Goal: Book appointment/travel/reservation

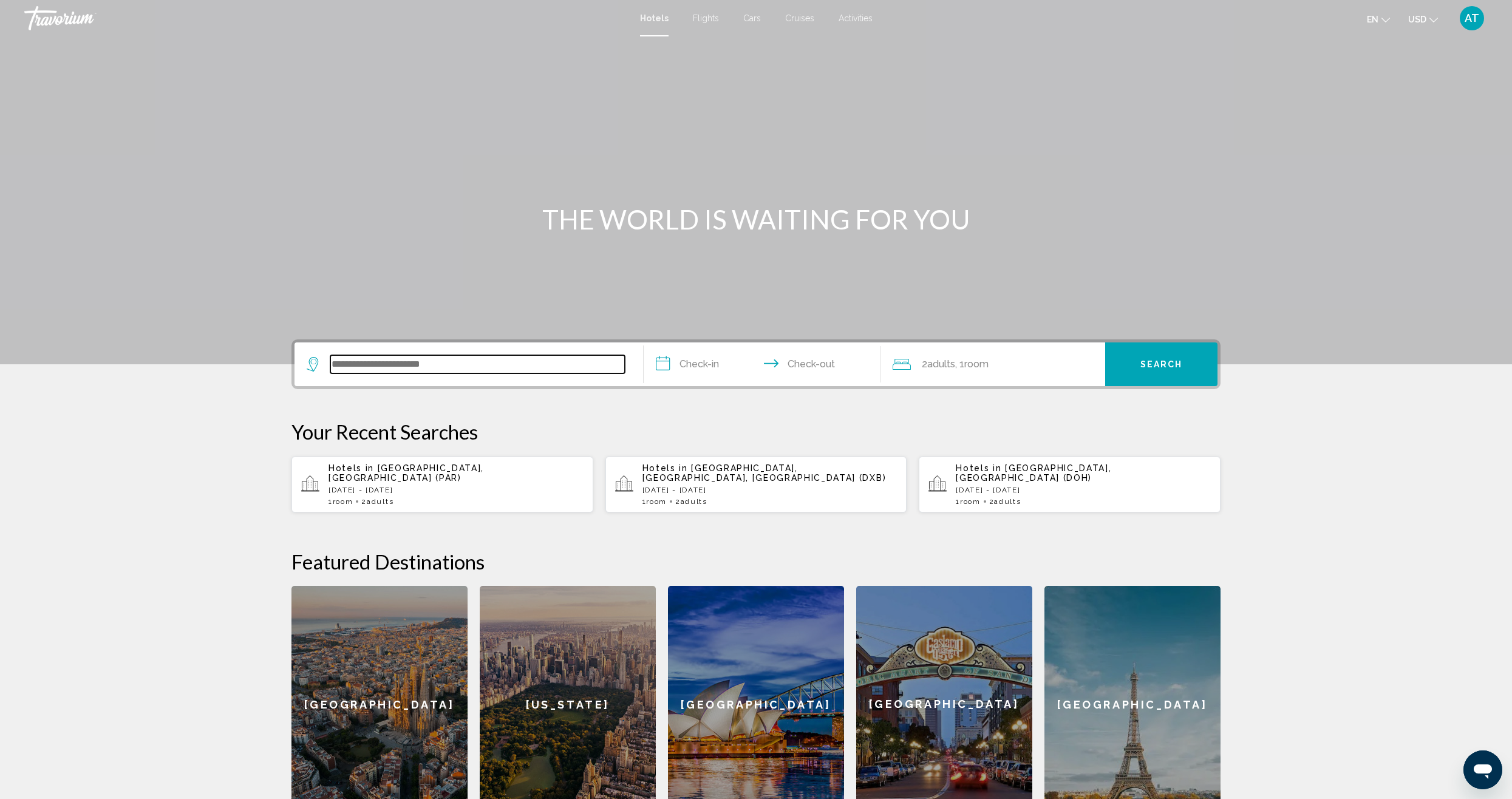
click at [510, 365] on input "Search widget" at bounding box center [477, 364] width 294 height 18
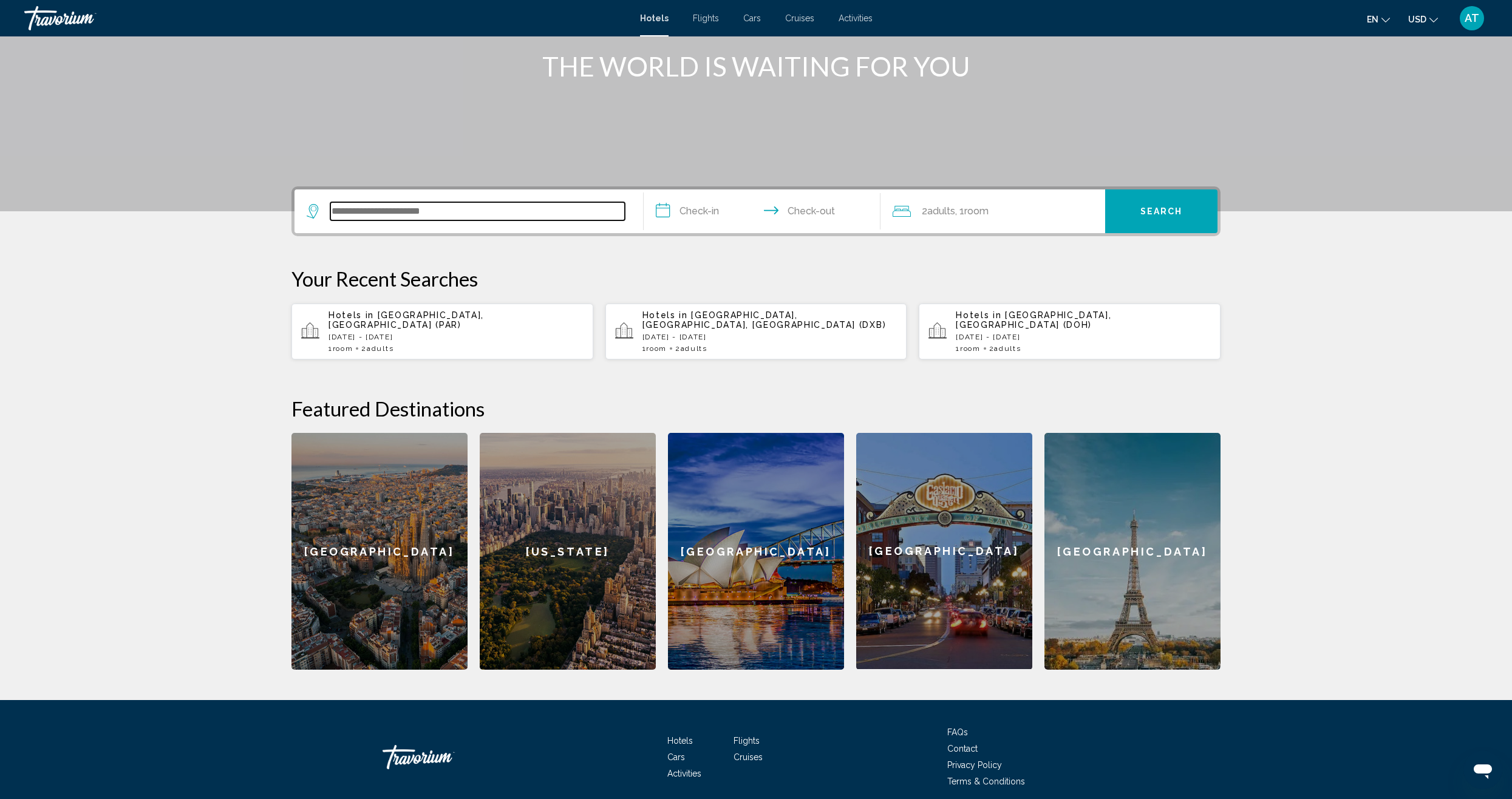
scroll to position [203, 0]
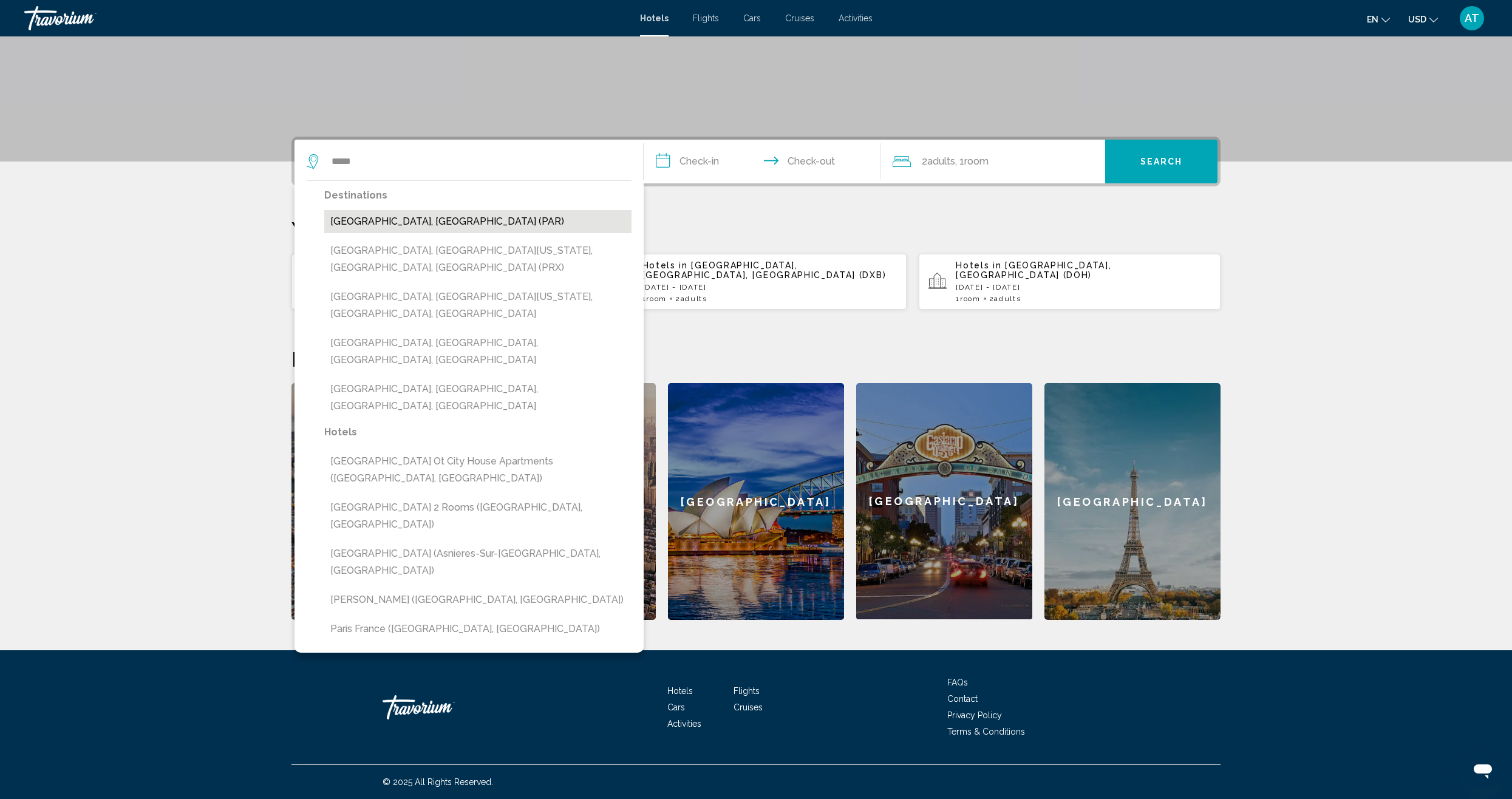
click at [365, 224] on button "[GEOGRAPHIC_DATA], [GEOGRAPHIC_DATA] (PAR)" at bounding box center [478, 221] width 307 height 23
type input "**********"
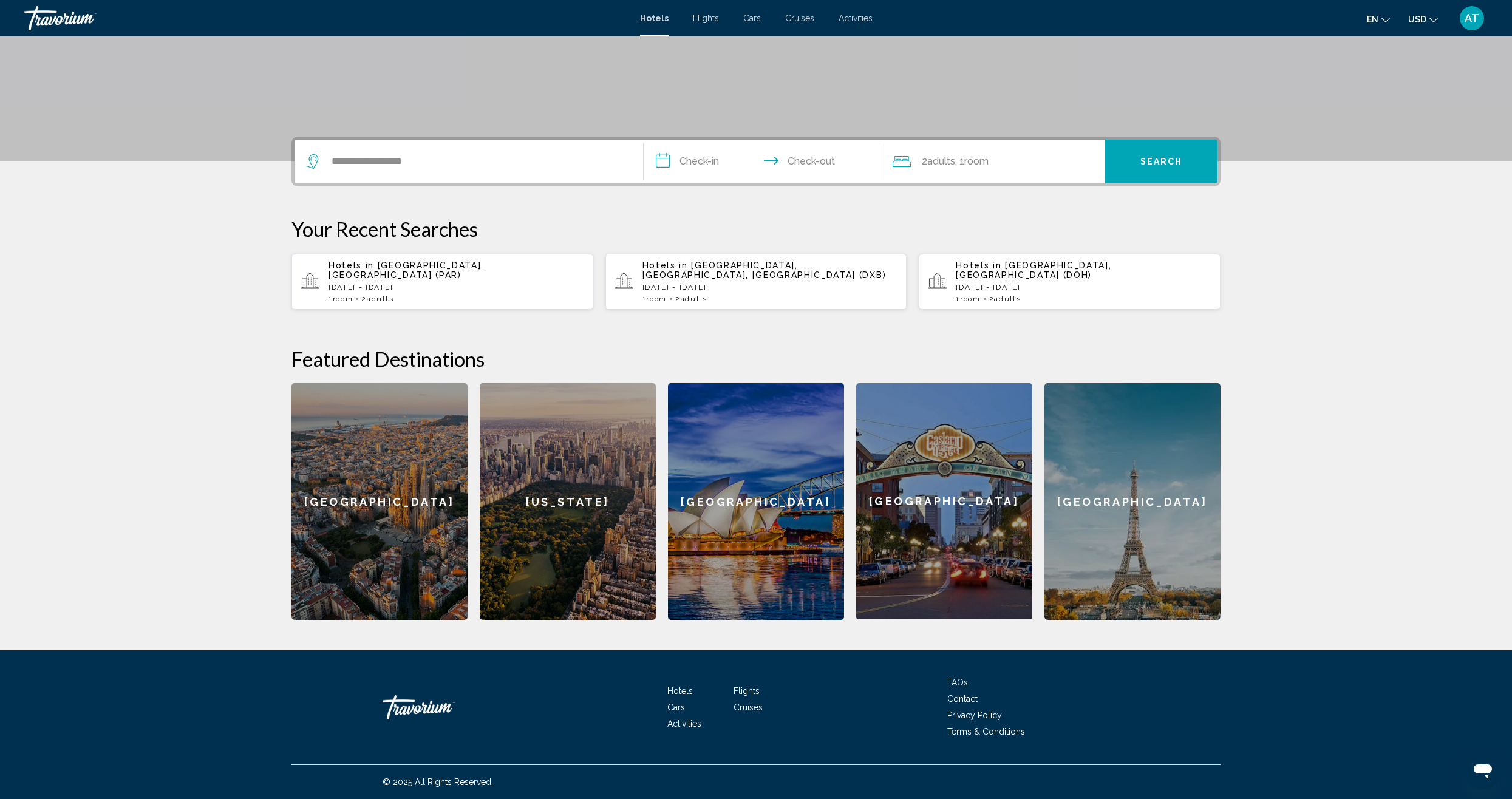
click at [685, 172] on input "**********" at bounding box center [765, 163] width 242 height 47
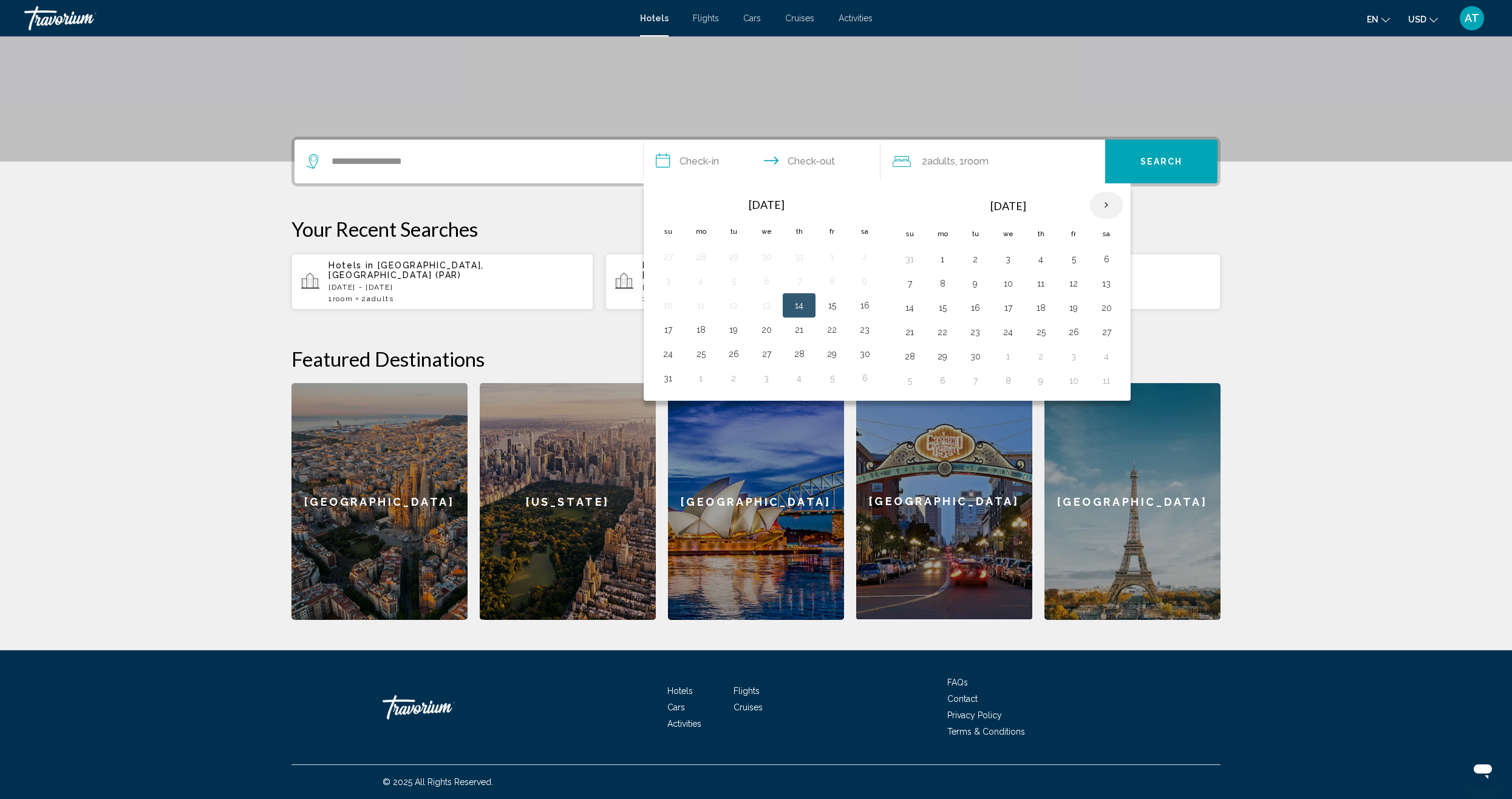
click at [1109, 206] on th "Next month" at bounding box center [1106, 205] width 33 height 27
click at [1075, 363] on button "28" at bounding box center [1073, 356] width 20 height 17
click at [1107, 202] on th "Next month" at bounding box center [1106, 205] width 33 height 27
click at [868, 257] on button "1" at bounding box center [864, 259] width 20 height 17
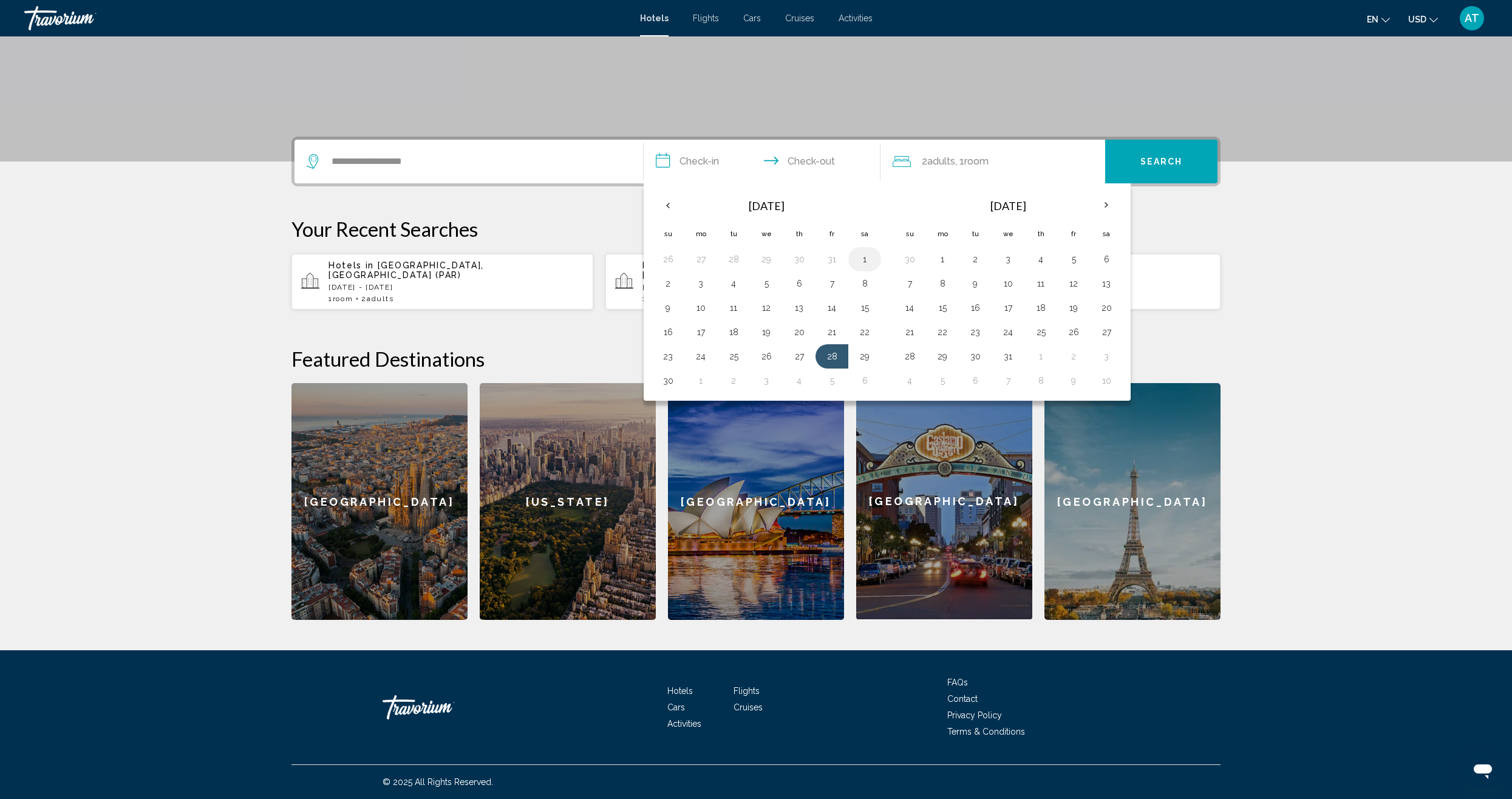
type input "**********"
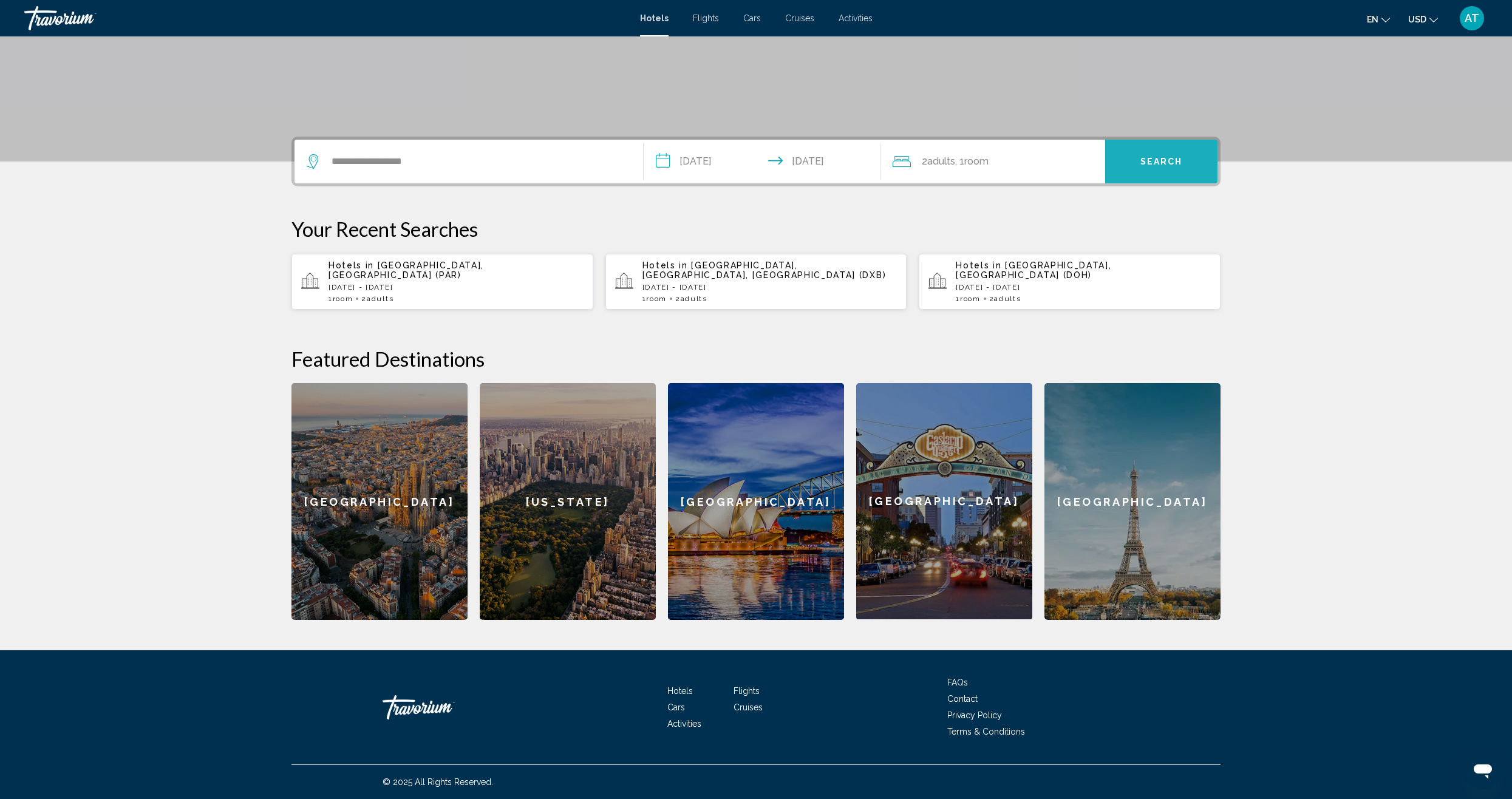
click at [1148, 168] on button "Search" at bounding box center [1161, 162] width 112 height 44
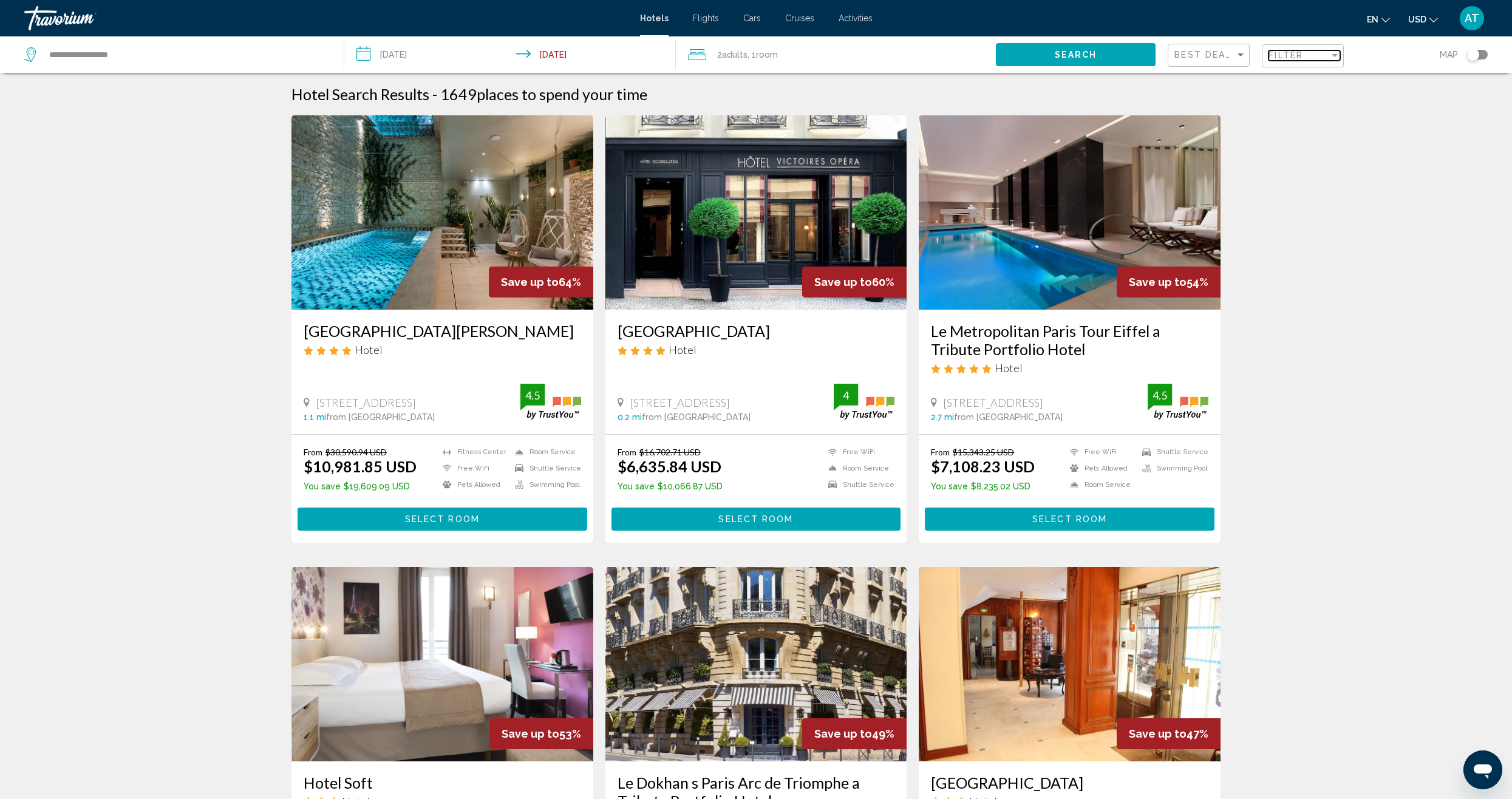
click at [1325, 56] on div "Filter" at bounding box center [1299, 56] width 60 height 10
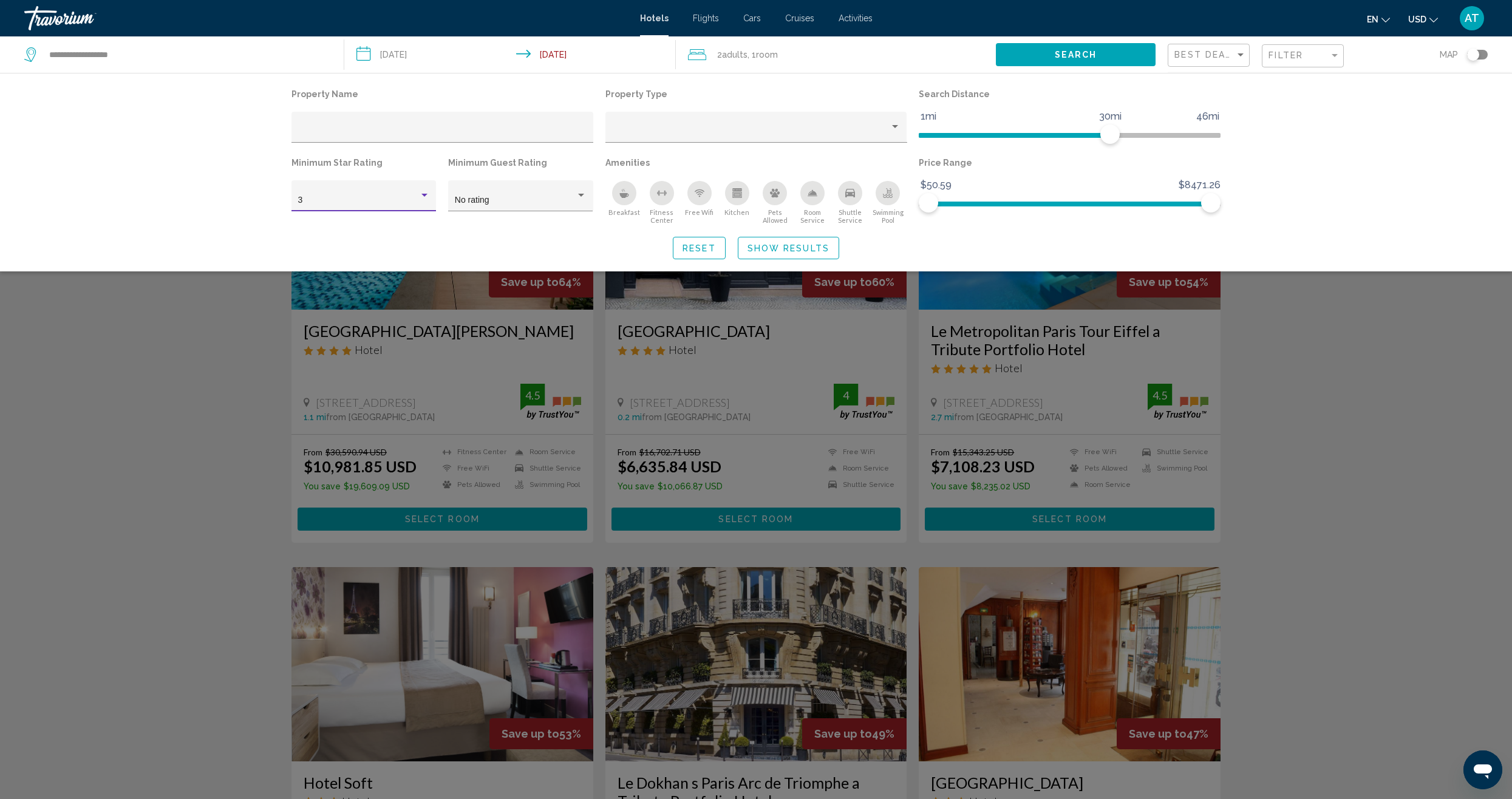
click at [410, 200] on div "3" at bounding box center [359, 200] width 121 height 10
click at [384, 252] on span "5" at bounding box center [364, 251] width 132 height 25
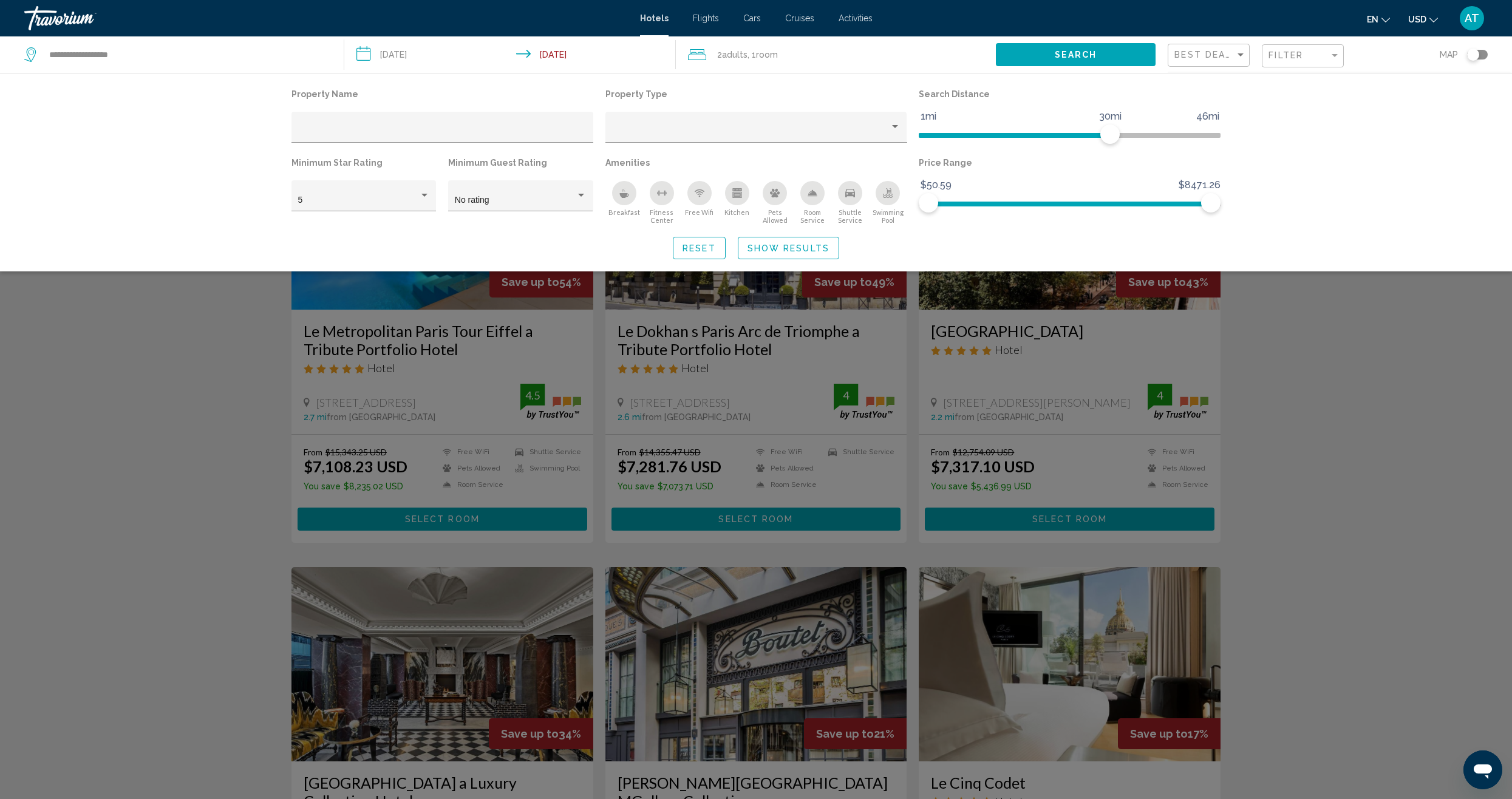
click at [179, 439] on div "Search widget" at bounding box center [756, 490] width 1512 height 617
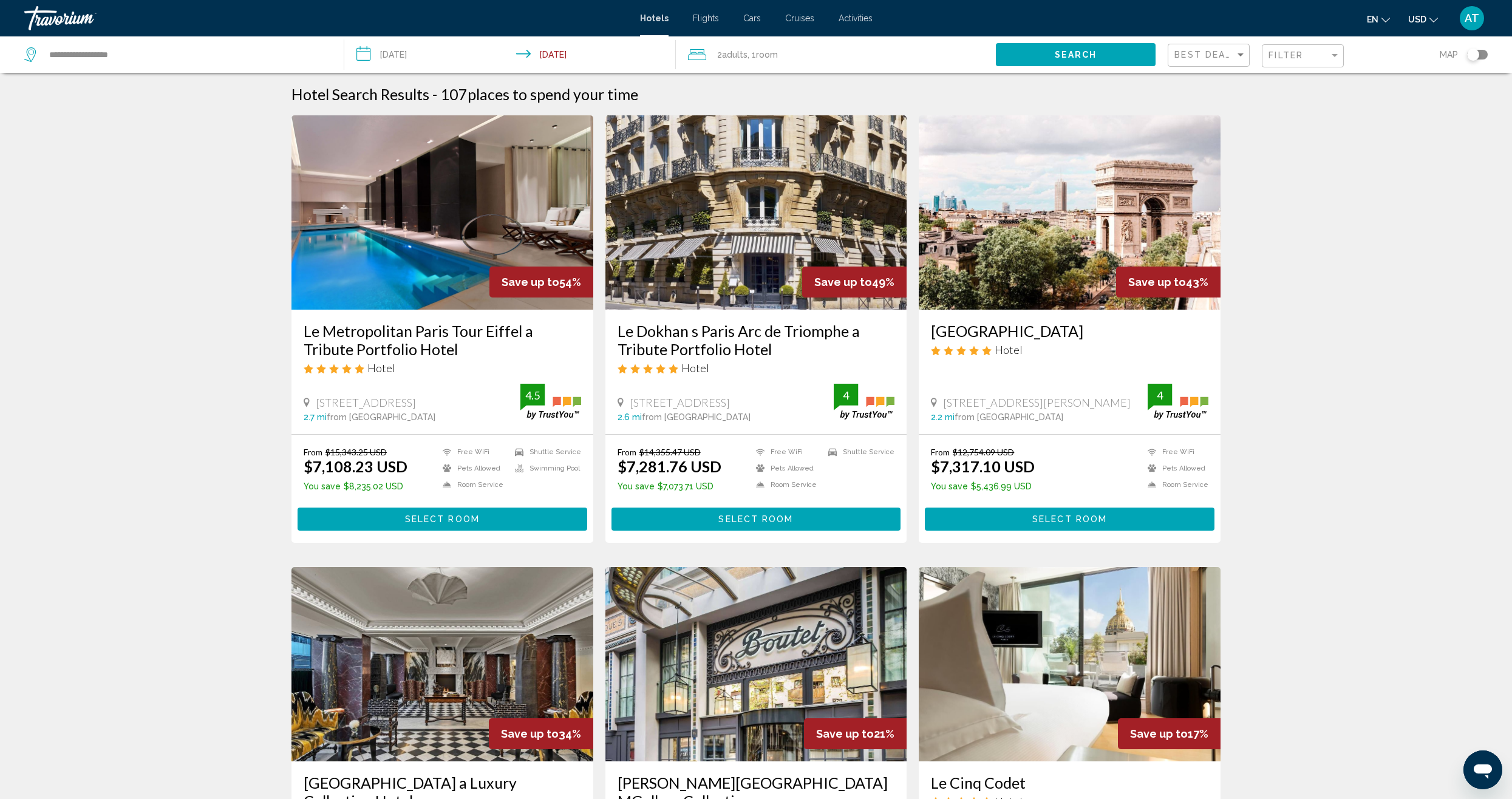
click at [426, 59] on input "**********" at bounding box center [512, 56] width 337 height 40
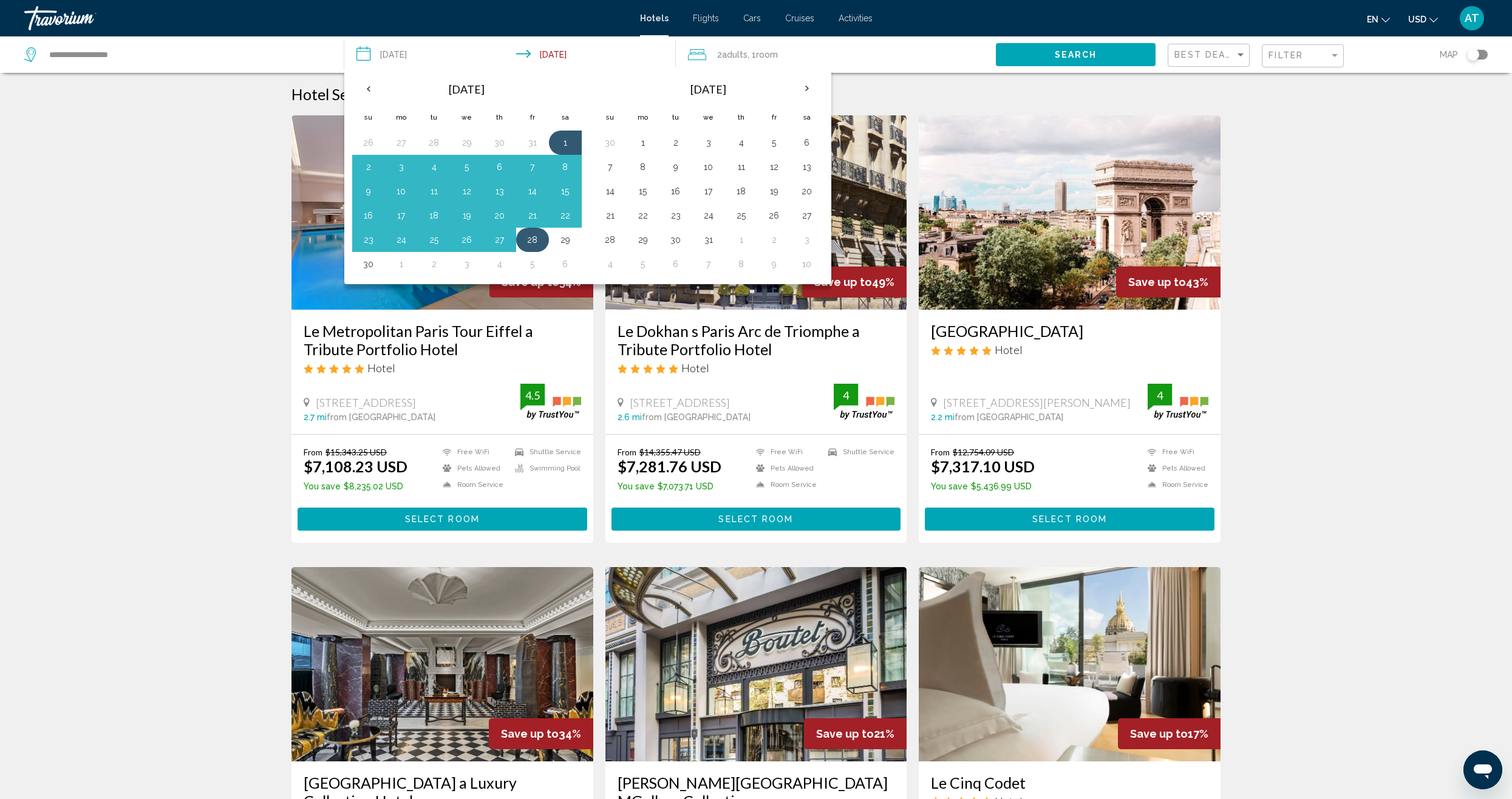
click at [533, 245] on button "28" at bounding box center [533, 239] width 20 height 17
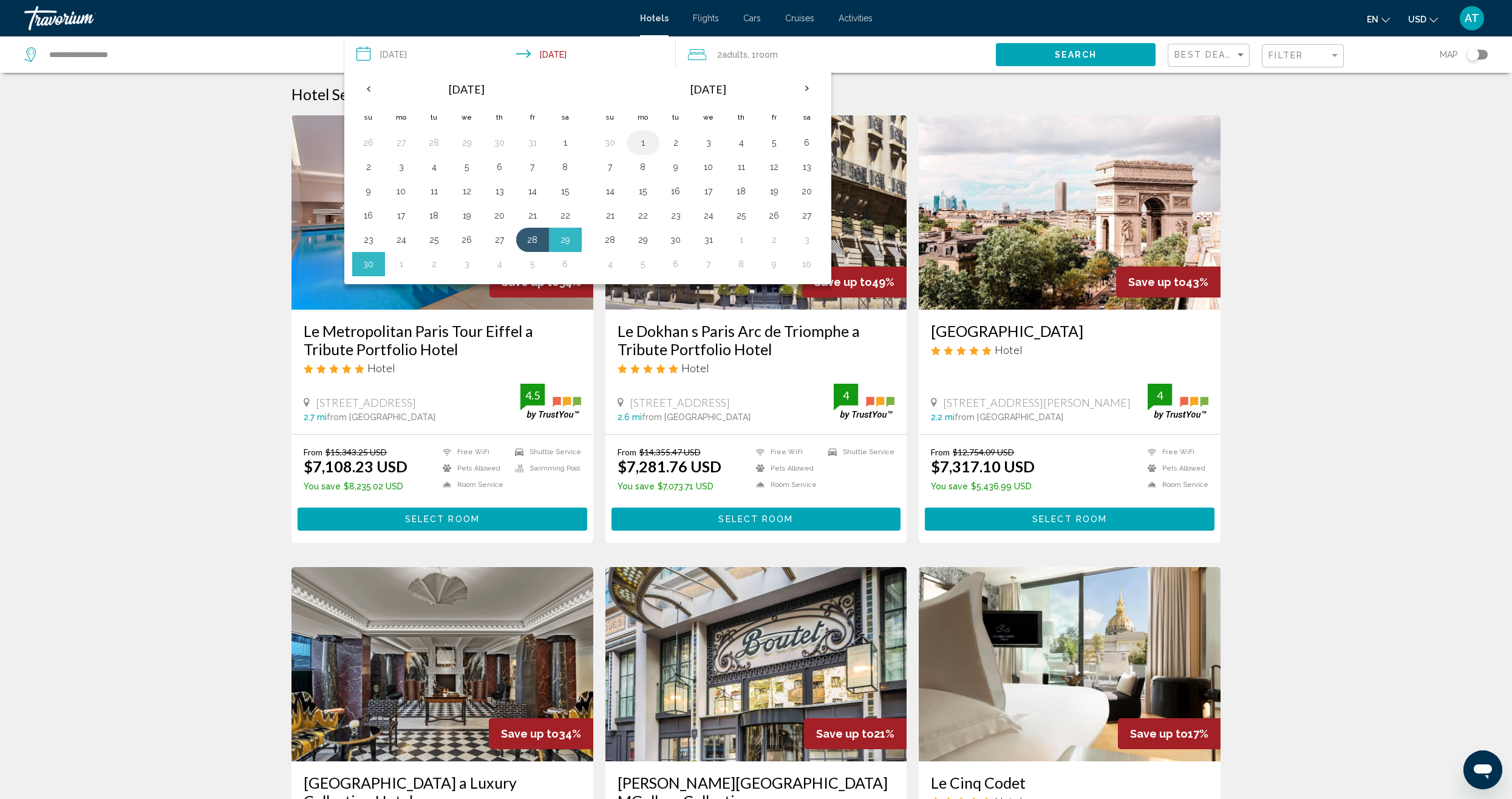
click at [650, 143] on button "1" at bounding box center [643, 142] width 20 height 17
type input "**********"
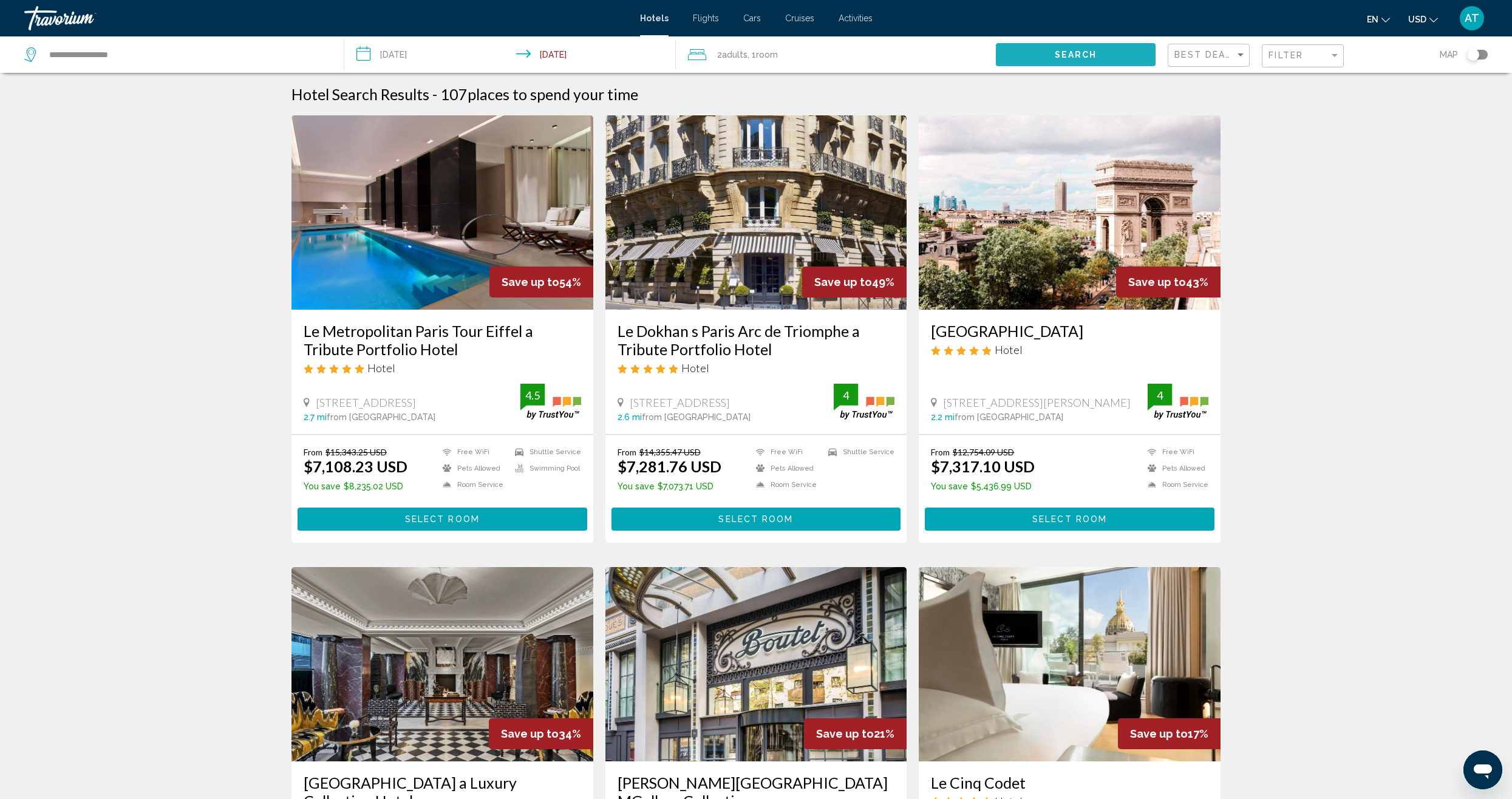
click at [1111, 56] on button "Search" at bounding box center [1075, 54] width 159 height 22
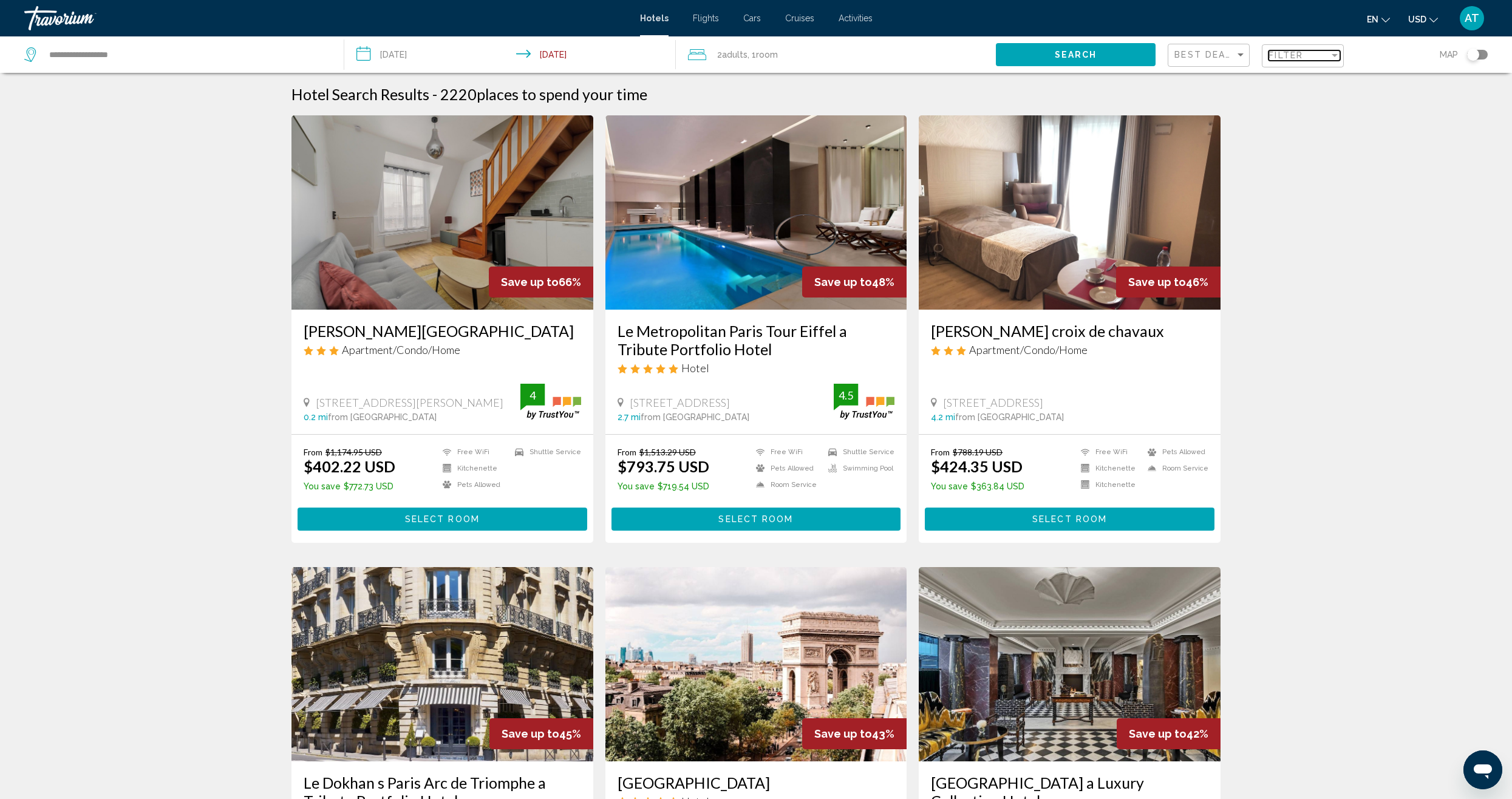
click at [1298, 58] on span "Filter" at bounding box center [1286, 56] width 34 height 10
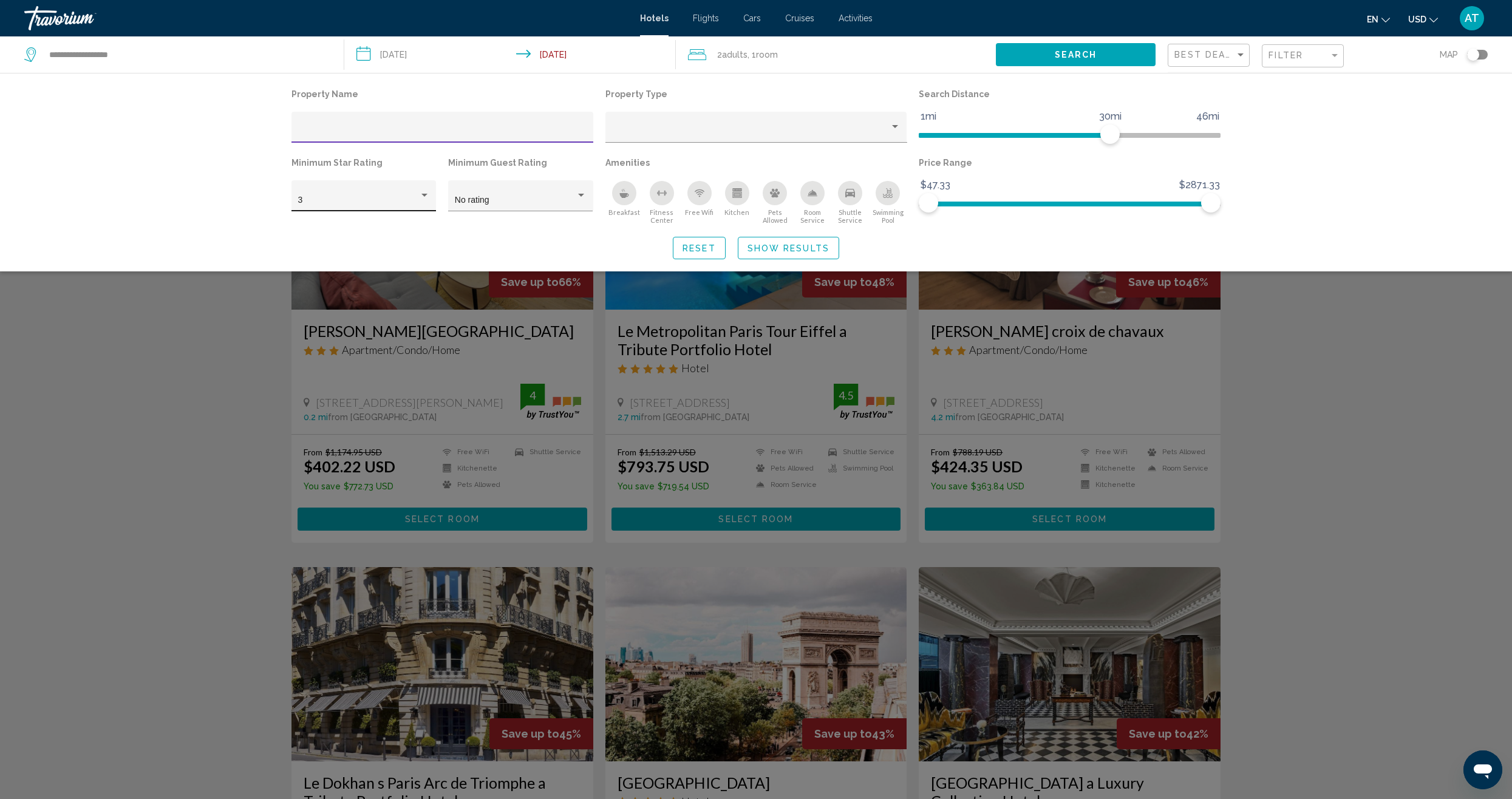
click at [359, 208] on div "3" at bounding box center [364, 199] width 132 height 25
click at [348, 248] on span "5" at bounding box center [364, 251] width 132 height 25
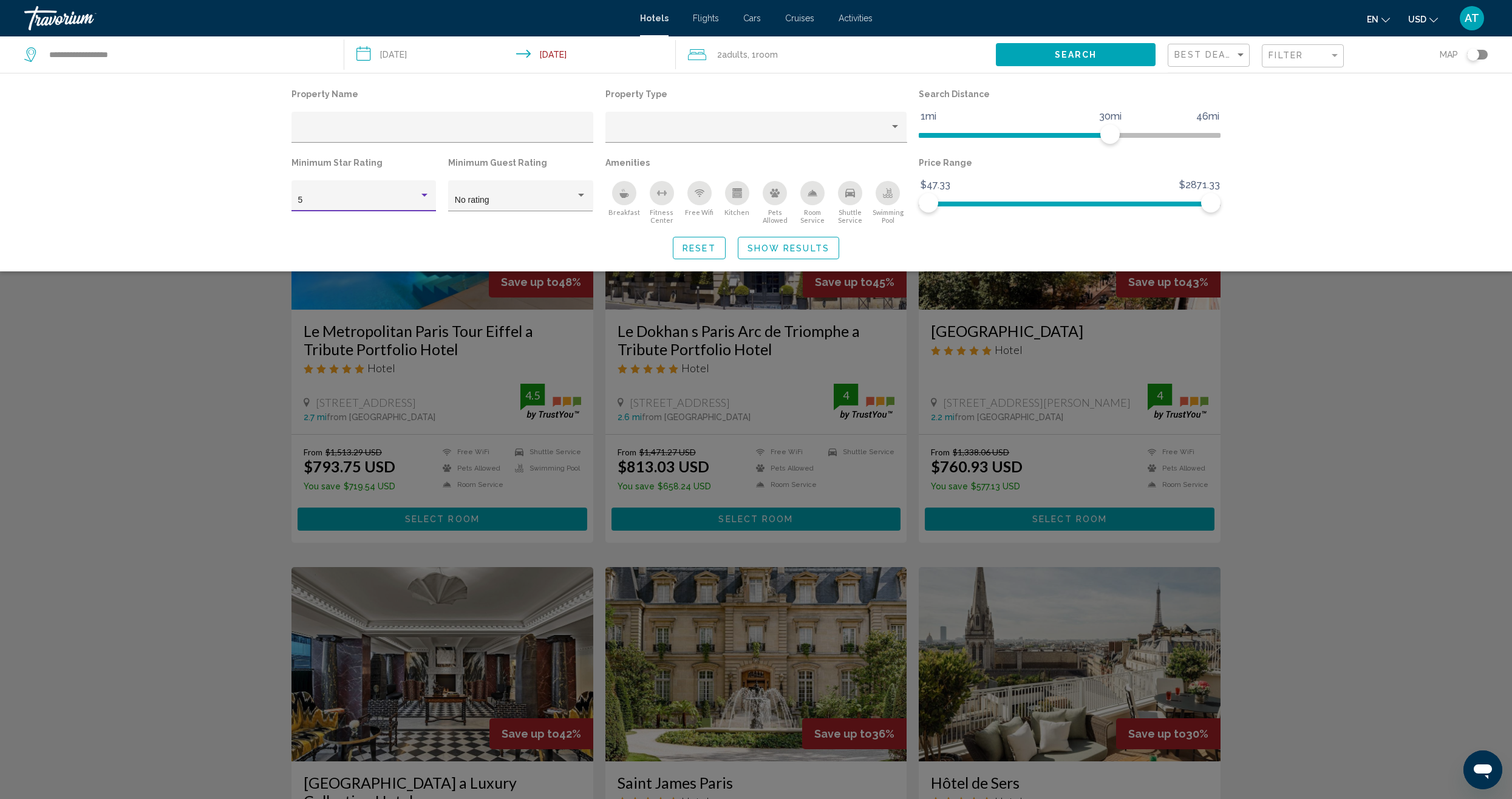
click at [810, 252] on span "Show Results" at bounding box center [788, 248] width 82 height 10
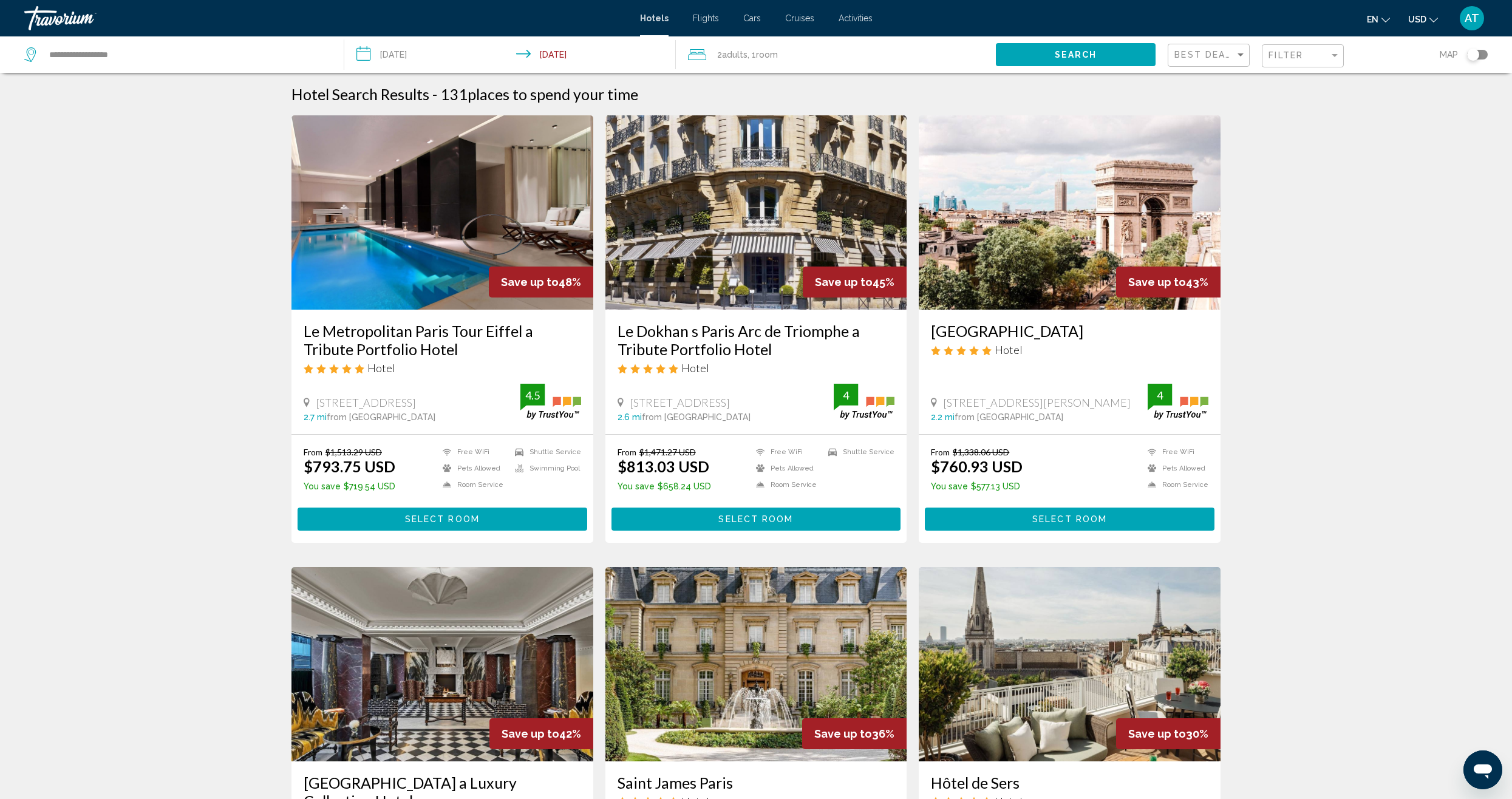
click at [1426, 13] on button "USD USD ($) MXN (Mex$) CAD (Can$) GBP (£) EUR (€) AUD (A$) NZD (NZ$) CNY (CN¥)" at bounding box center [1423, 20] width 29 height 18
click at [1417, 110] on button "EUR (€)" at bounding box center [1398, 111] width 61 height 16
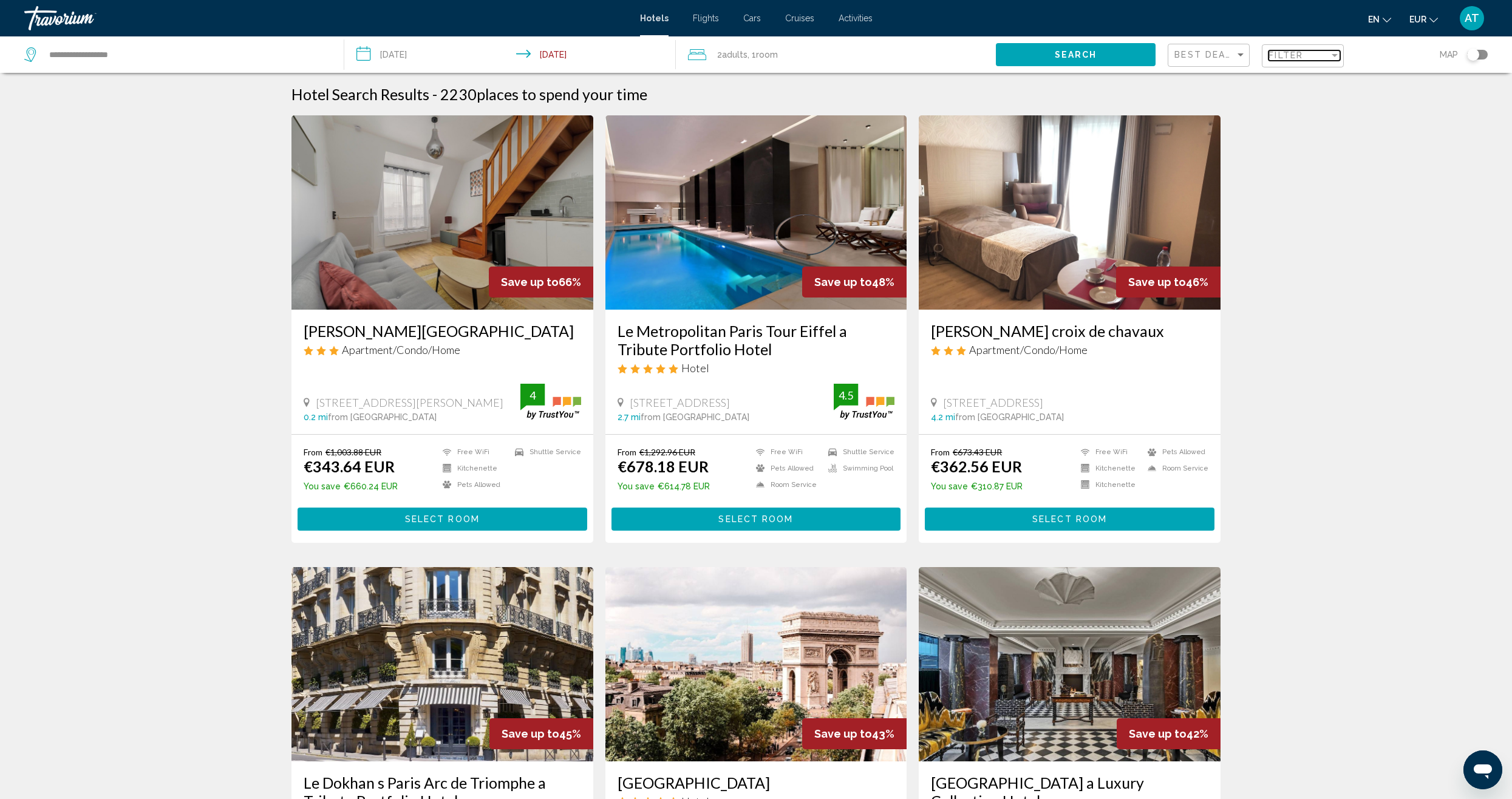
click at [1318, 51] on div "Filter" at bounding box center [1299, 56] width 60 height 10
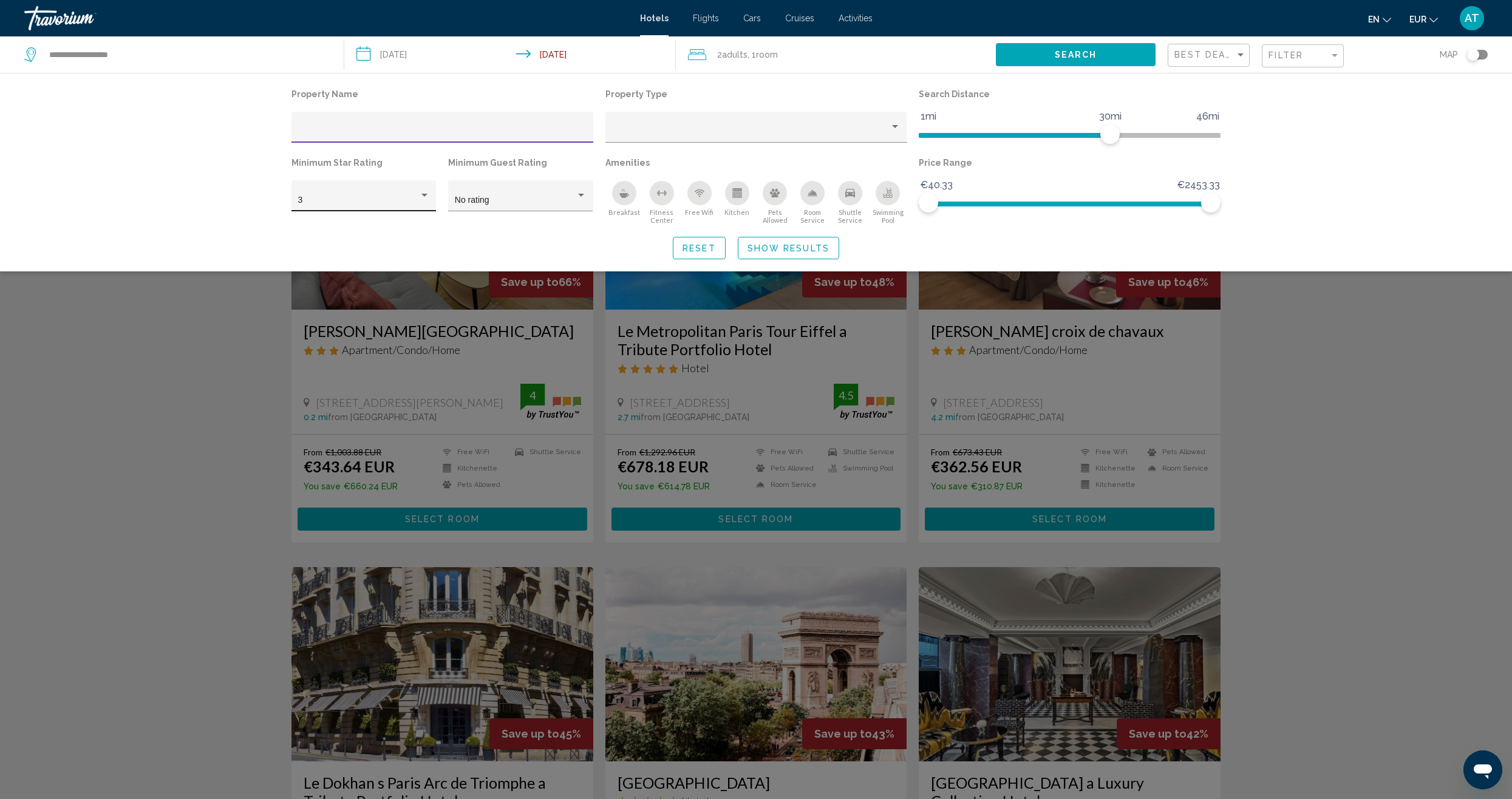
click at [339, 200] on div "3" at bounding box center [359, 200] width 121 height 10
click at [341, 255] on span "5" at bounding box center [364, 251] width 132 height 25
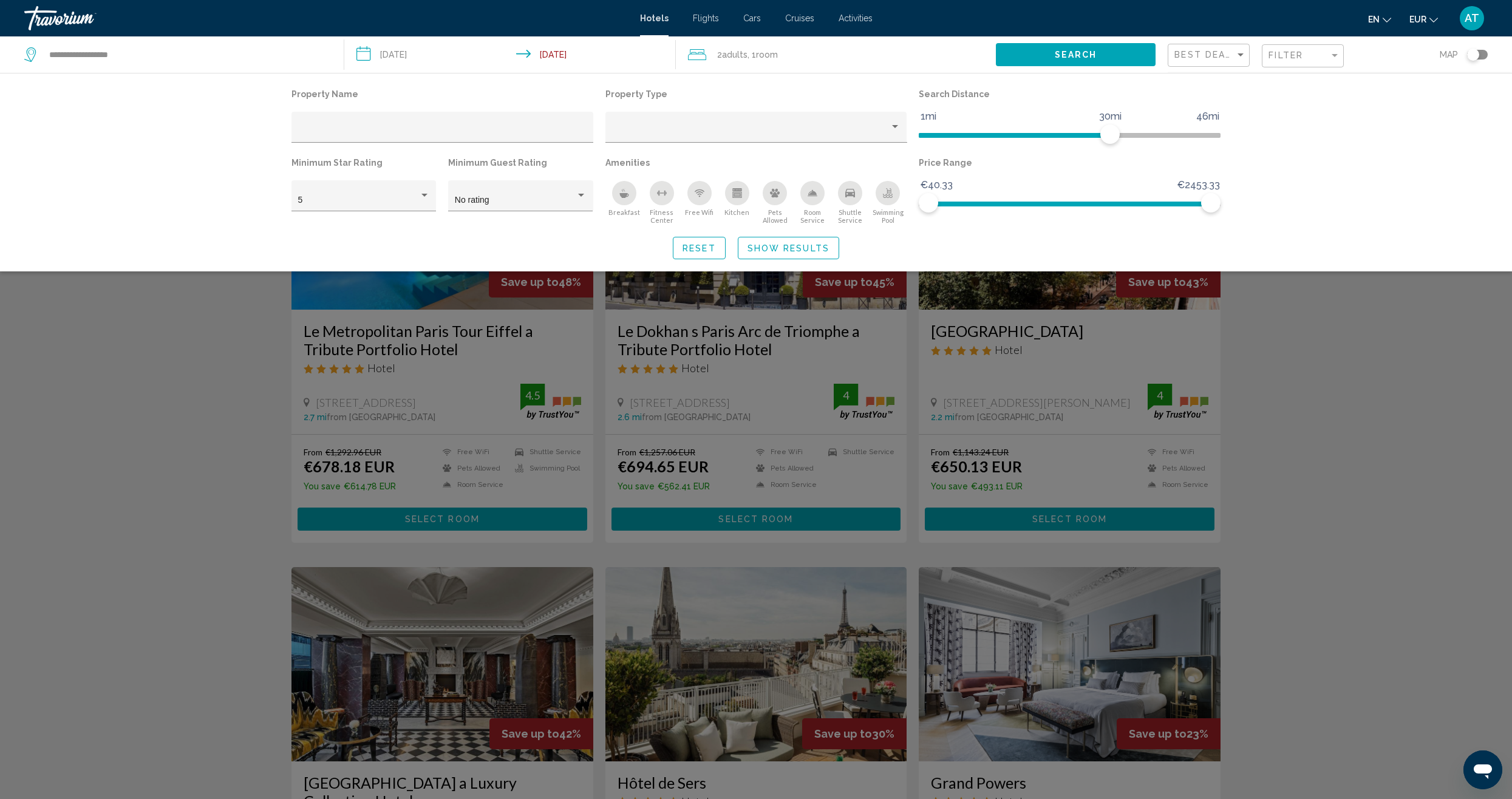
click at [1256, 466] on div "Search widget" at bounding box center [756, 490] width 1512 height 617
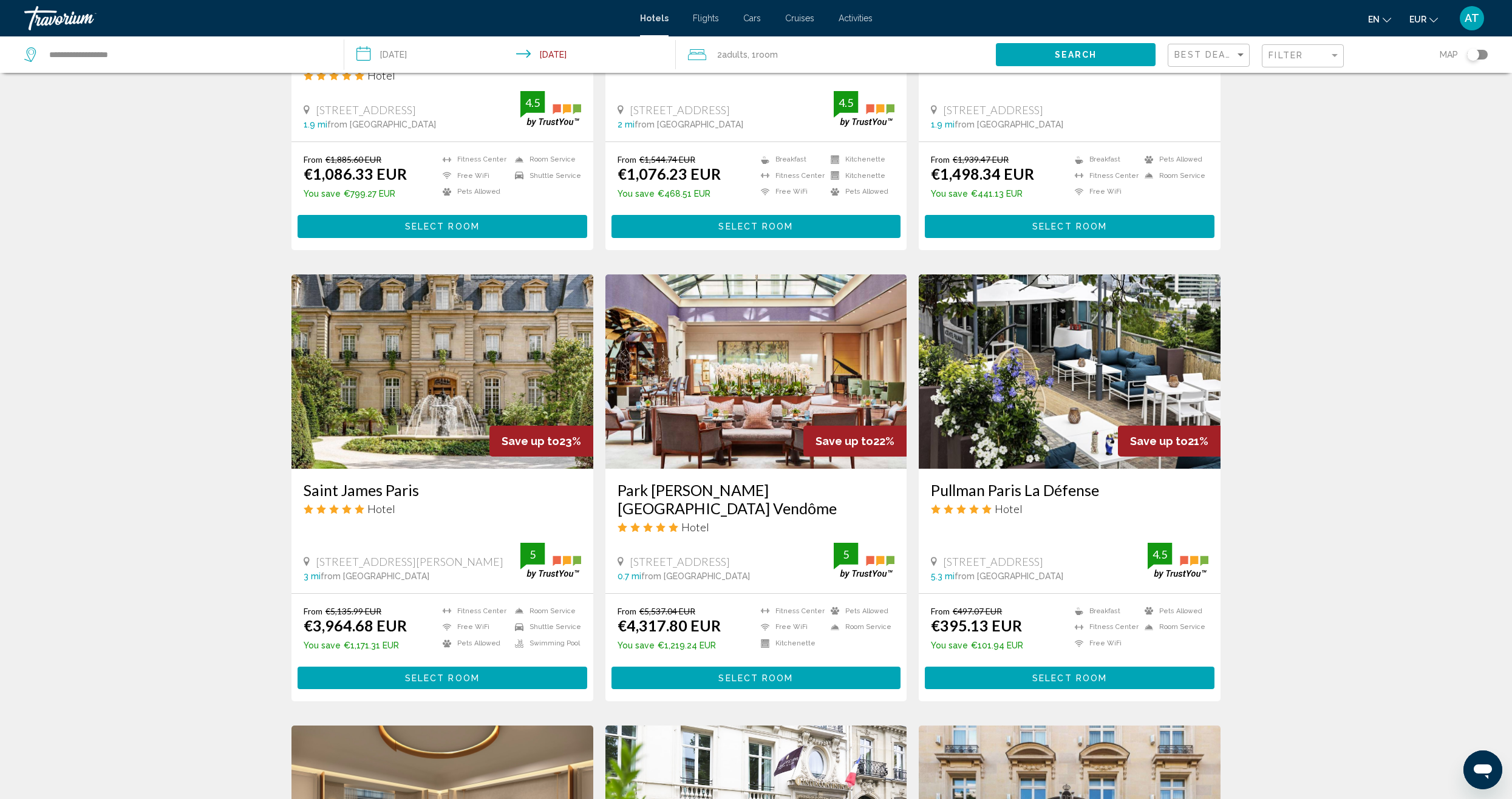
scroll to position [789, 0]
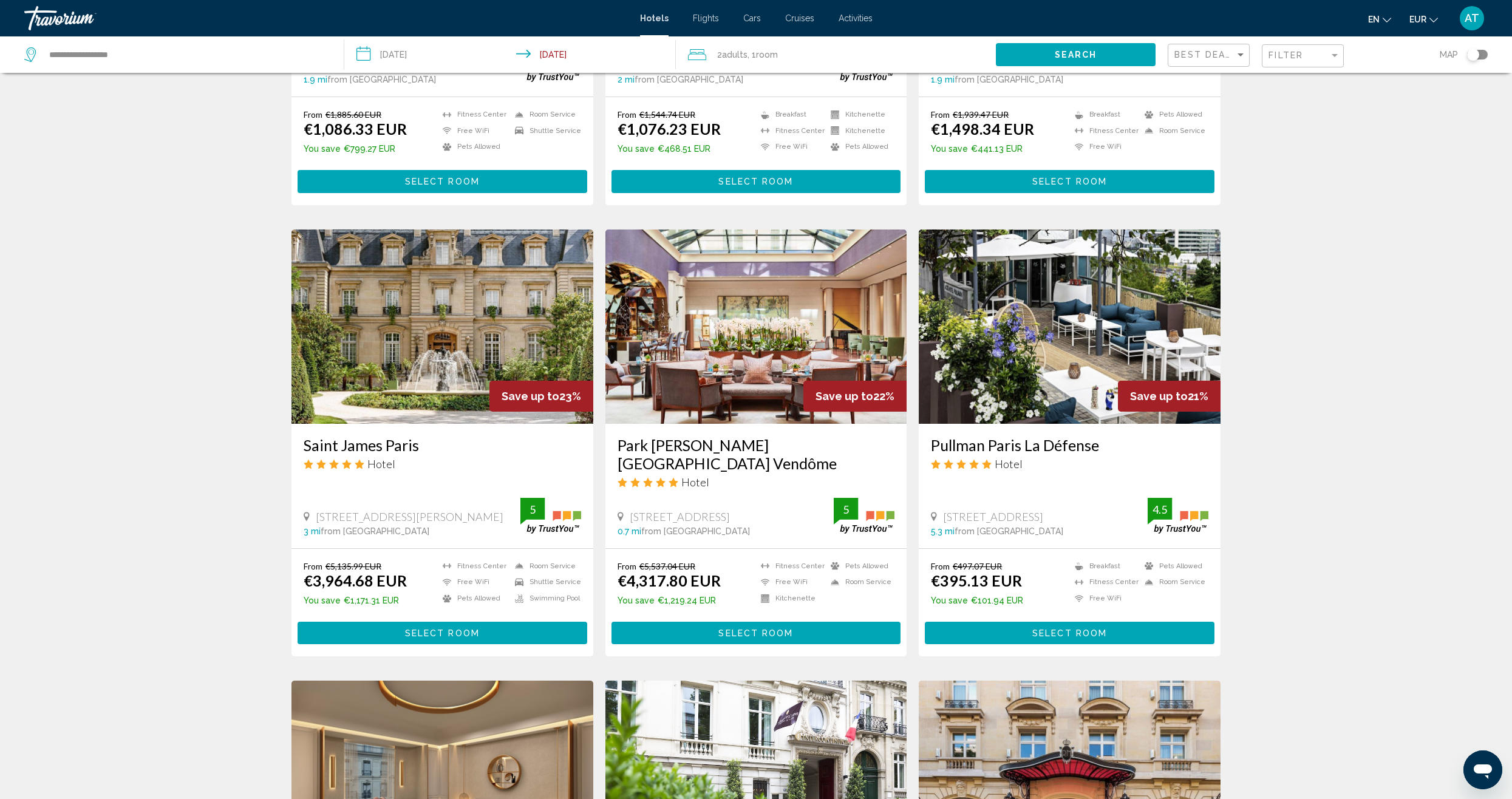
click at [1050, 364] on img "Main content" at bounding box center [1069, 327] width 301 height 194
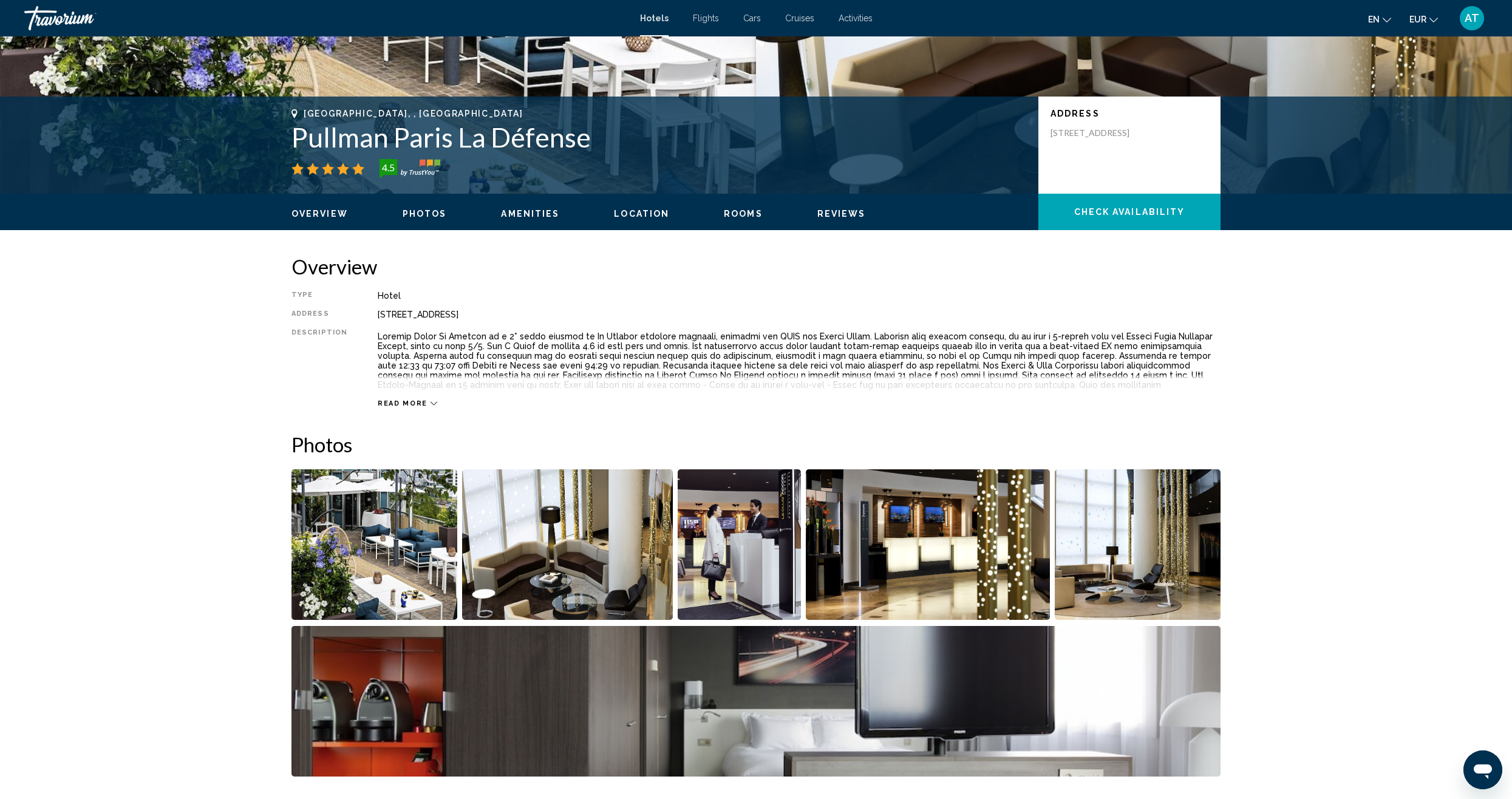
scroll to position [243, 0]
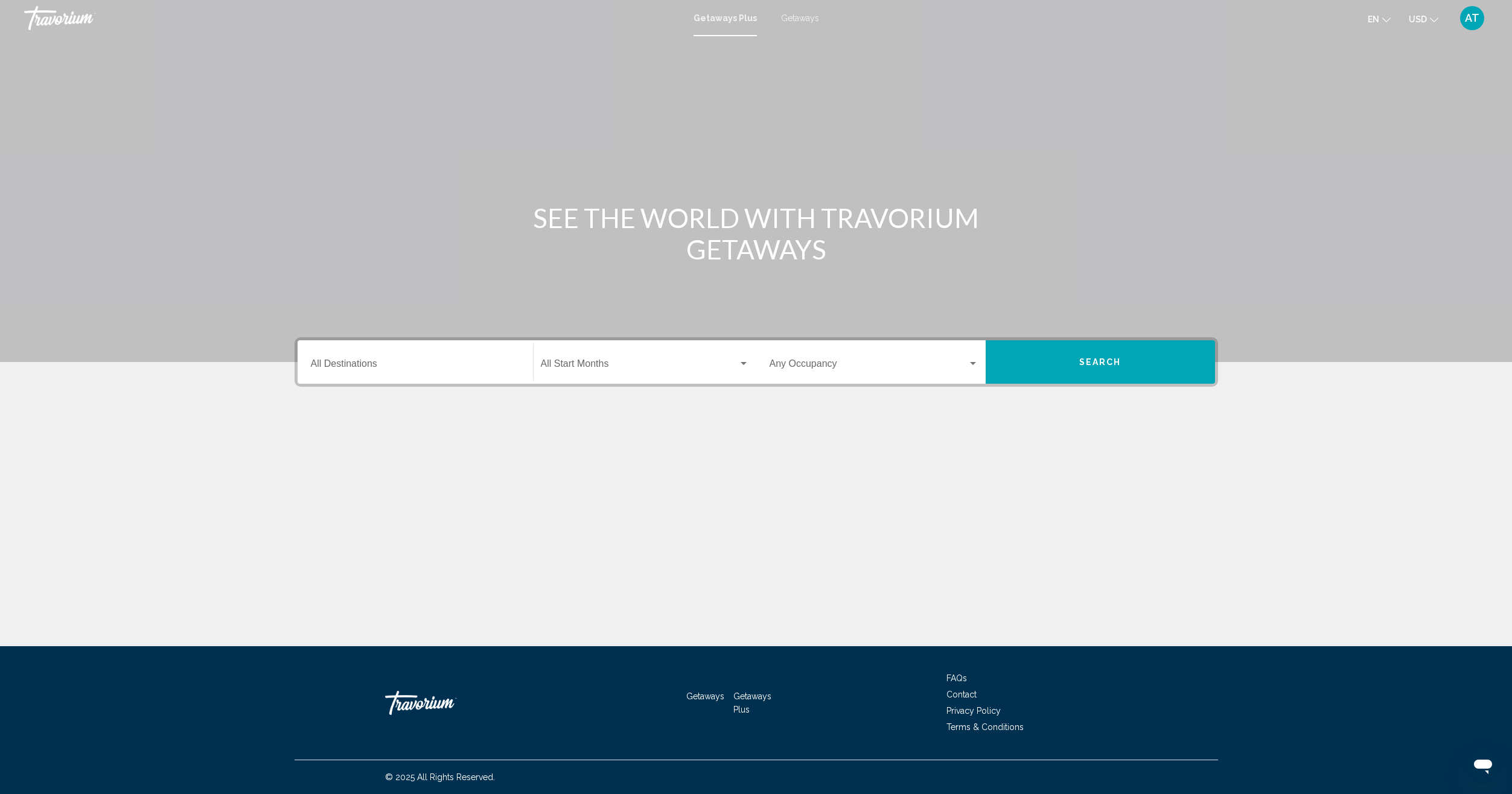
click at [321, 366] on input "Destination All Destinations" at bounding box center [415, 365] width 209 height 11
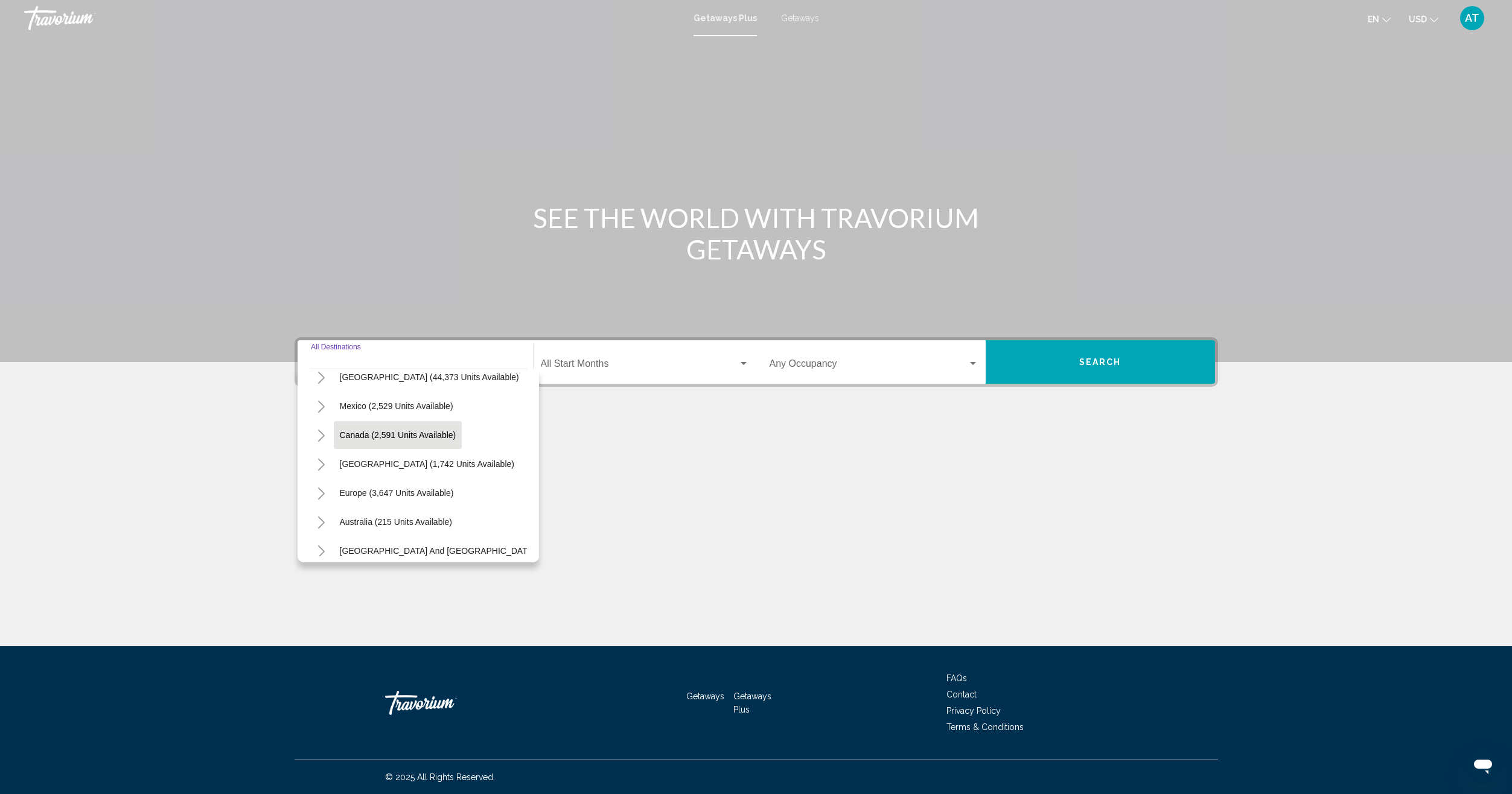
scroll to position [60, 0]
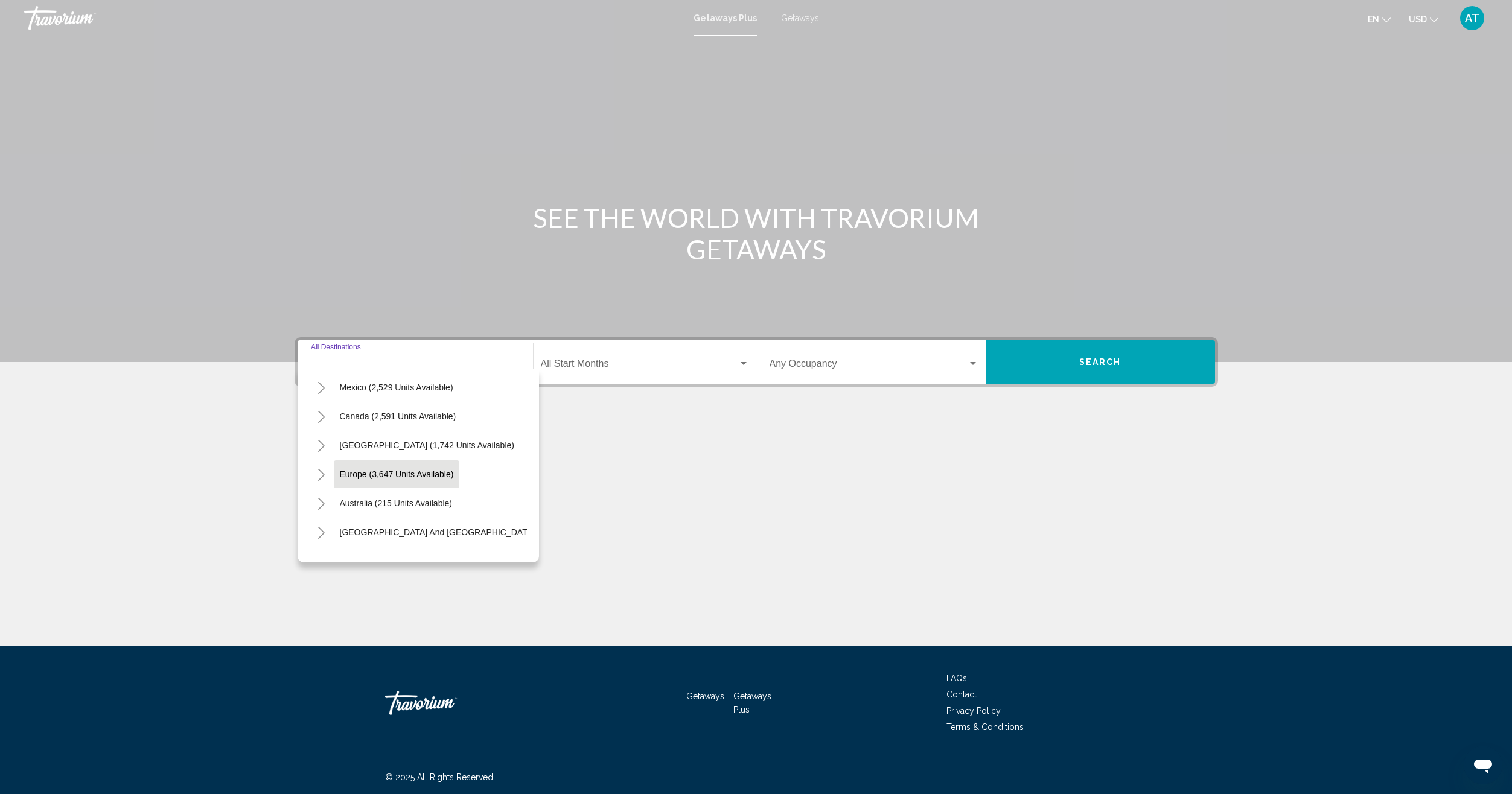
click at [344, 485] on button "Europe (3,647 units available)" at bounding box center [396, 474] width 126 height 28
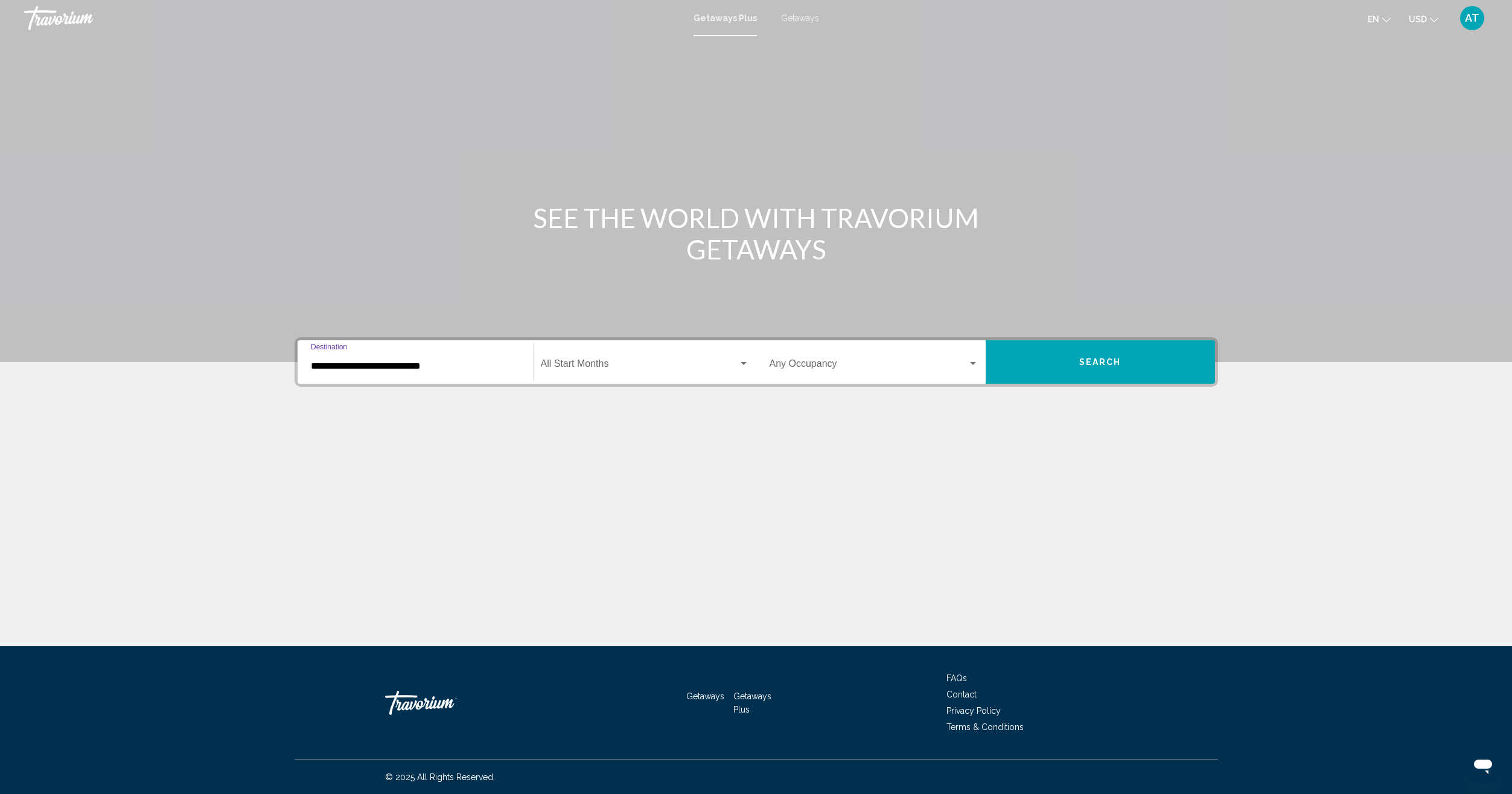
click at [391, 365] on input "**********" at bounding box center [415, 365] width 209 height 11
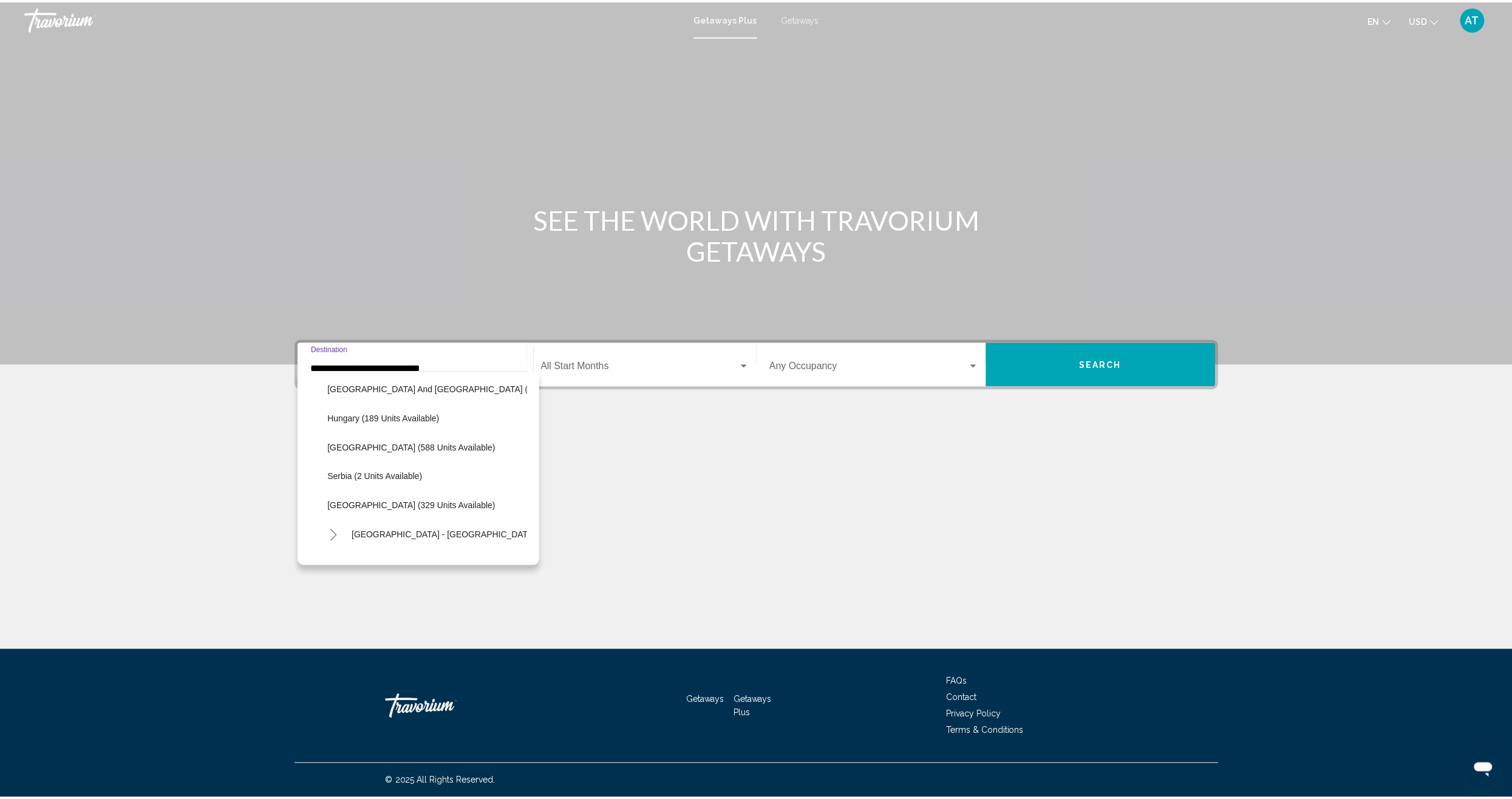
scroll to position [381, 0]
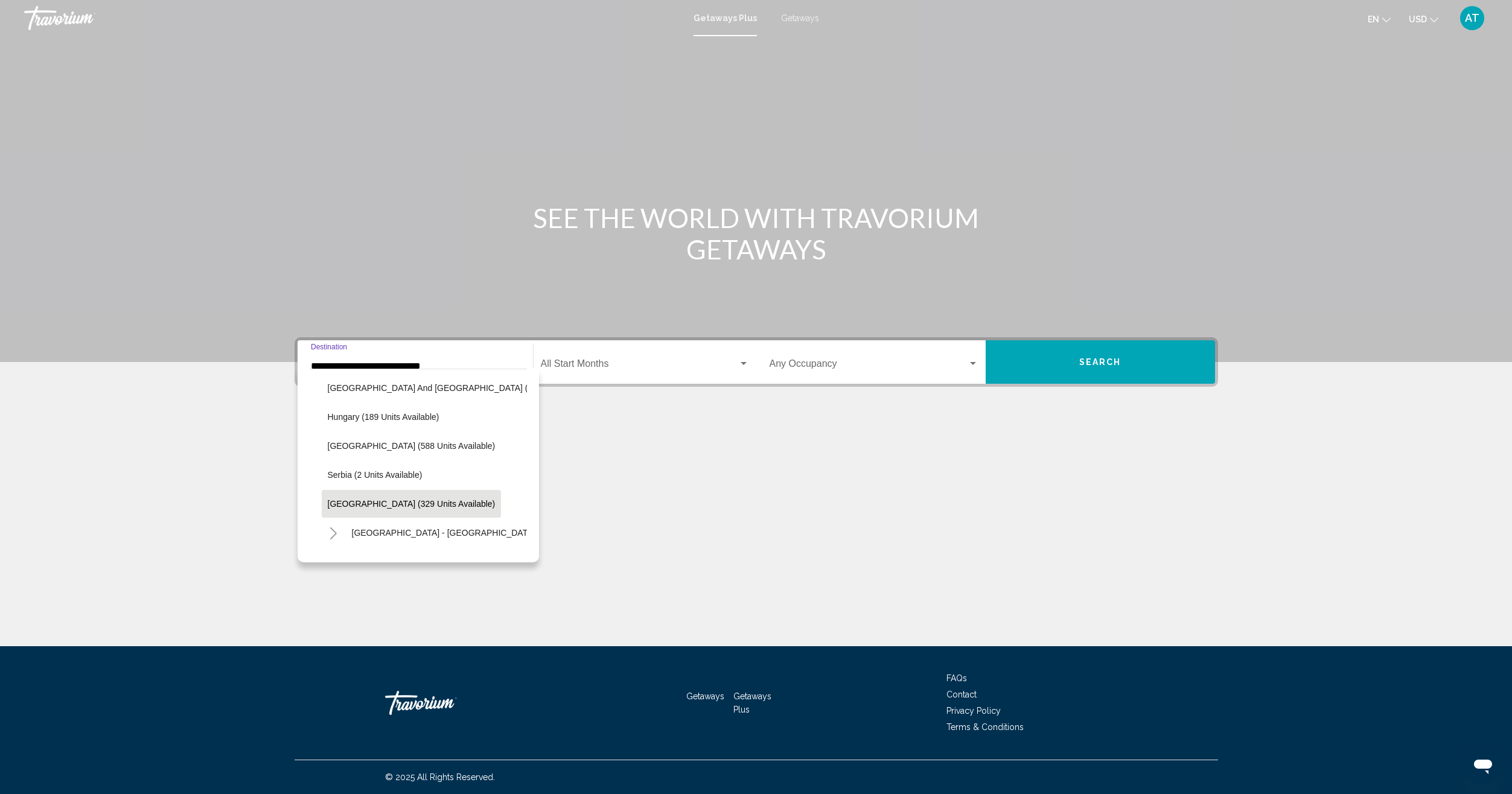
click at [405, 496] on button "Spain (329 units available)" at bounding box center [411, 504] width 179 height 28
type input "**********"
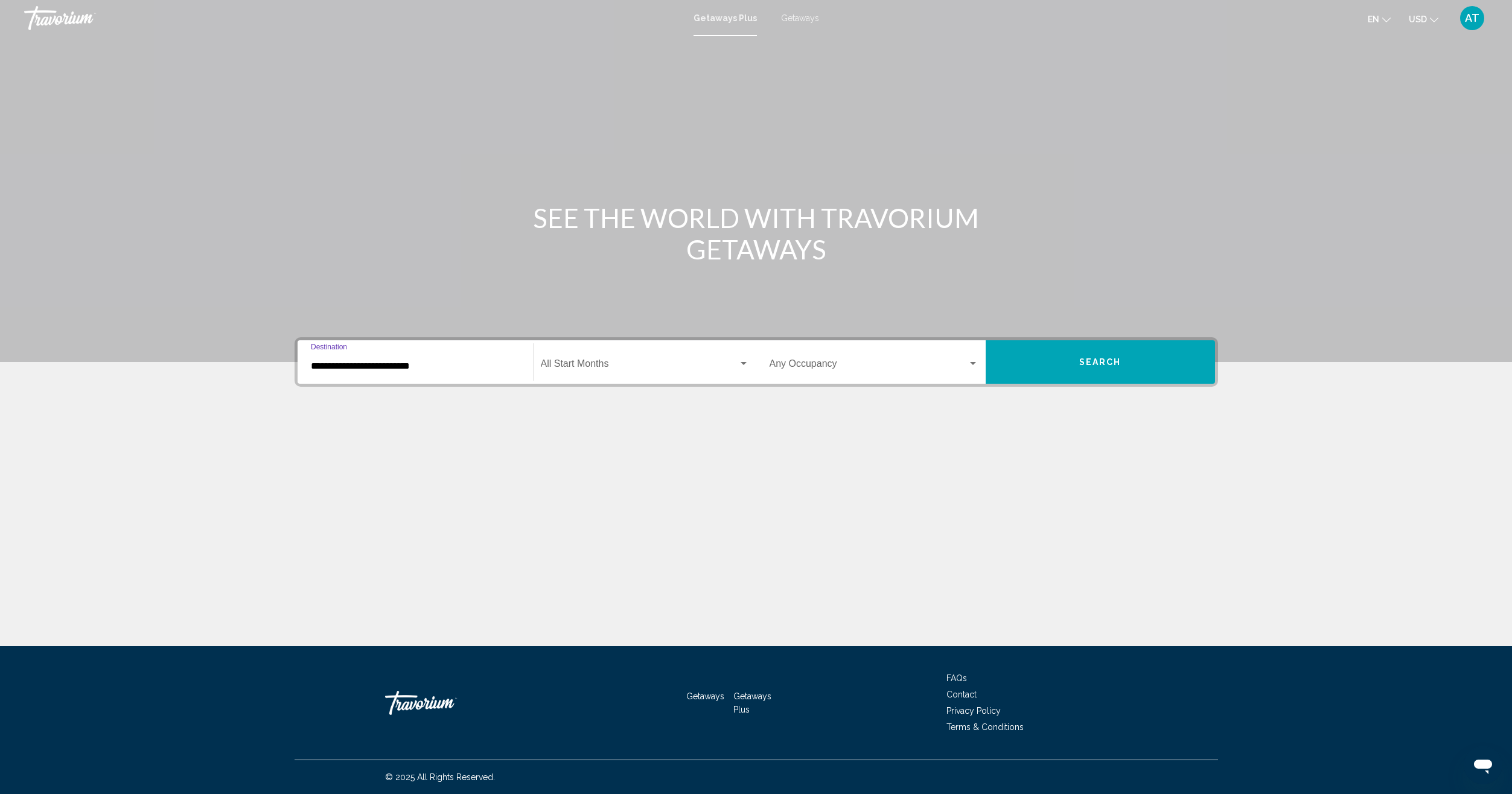
click at [689, 355] on div "Start Month All Start Months" at bounding box center [645, 362] width 208 height 38
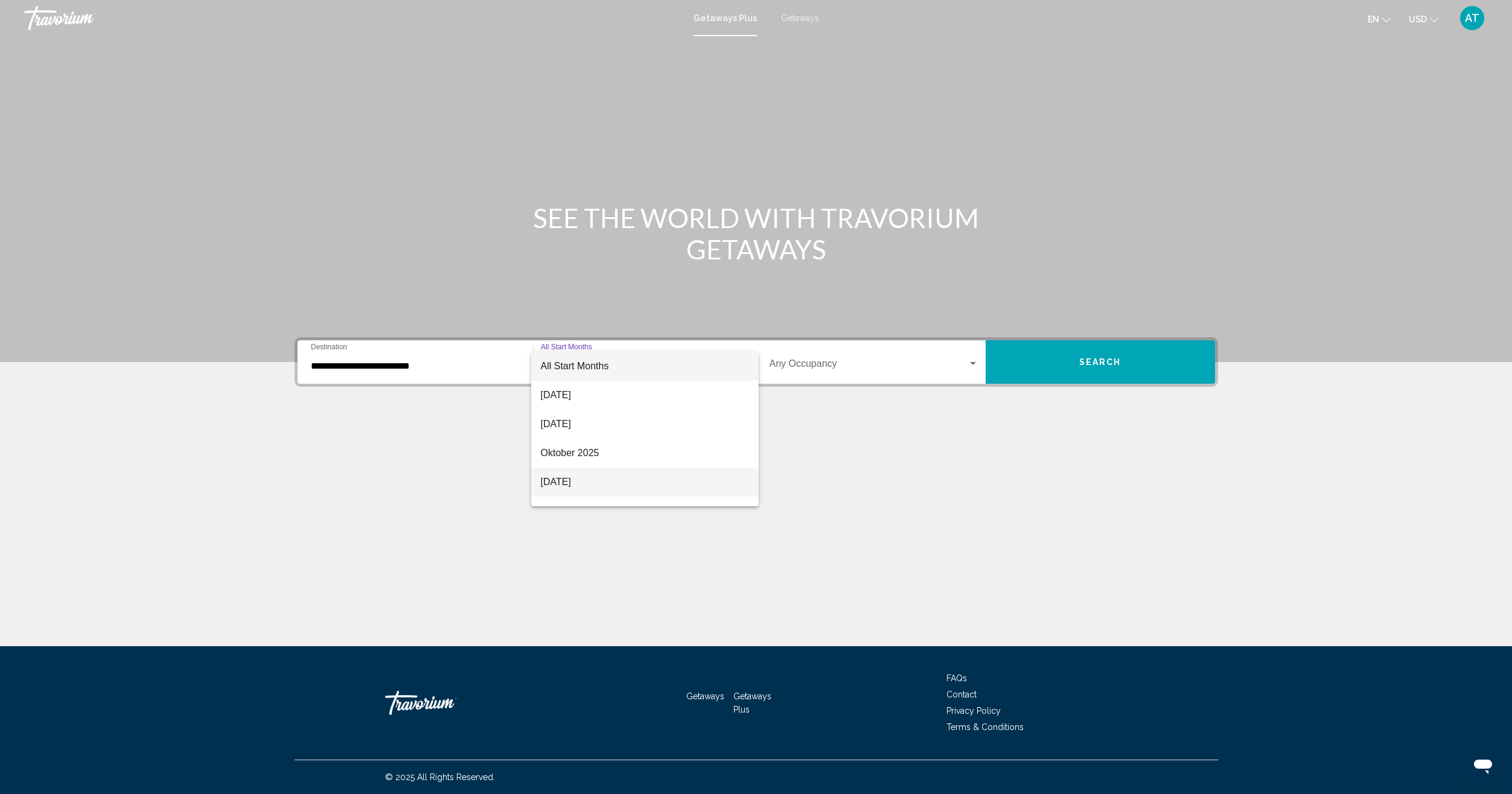
click at [643, 490] on span "November 2025" at bounding box center [645, 482] width 208 height 29
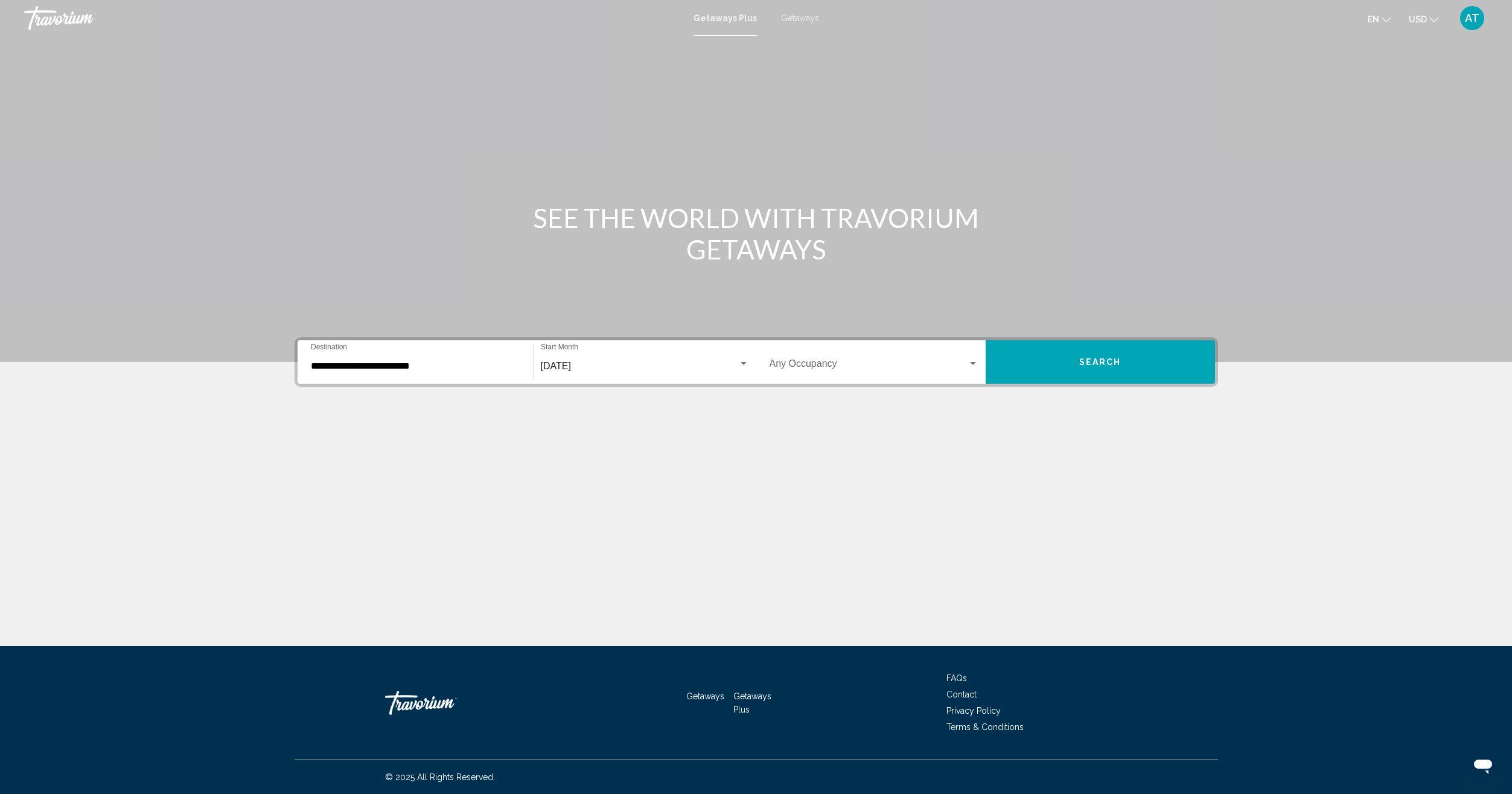
click at [937, 373] on div "Occupancy Any Occupancy" at bounding box center [874, 362] width 209 height 38
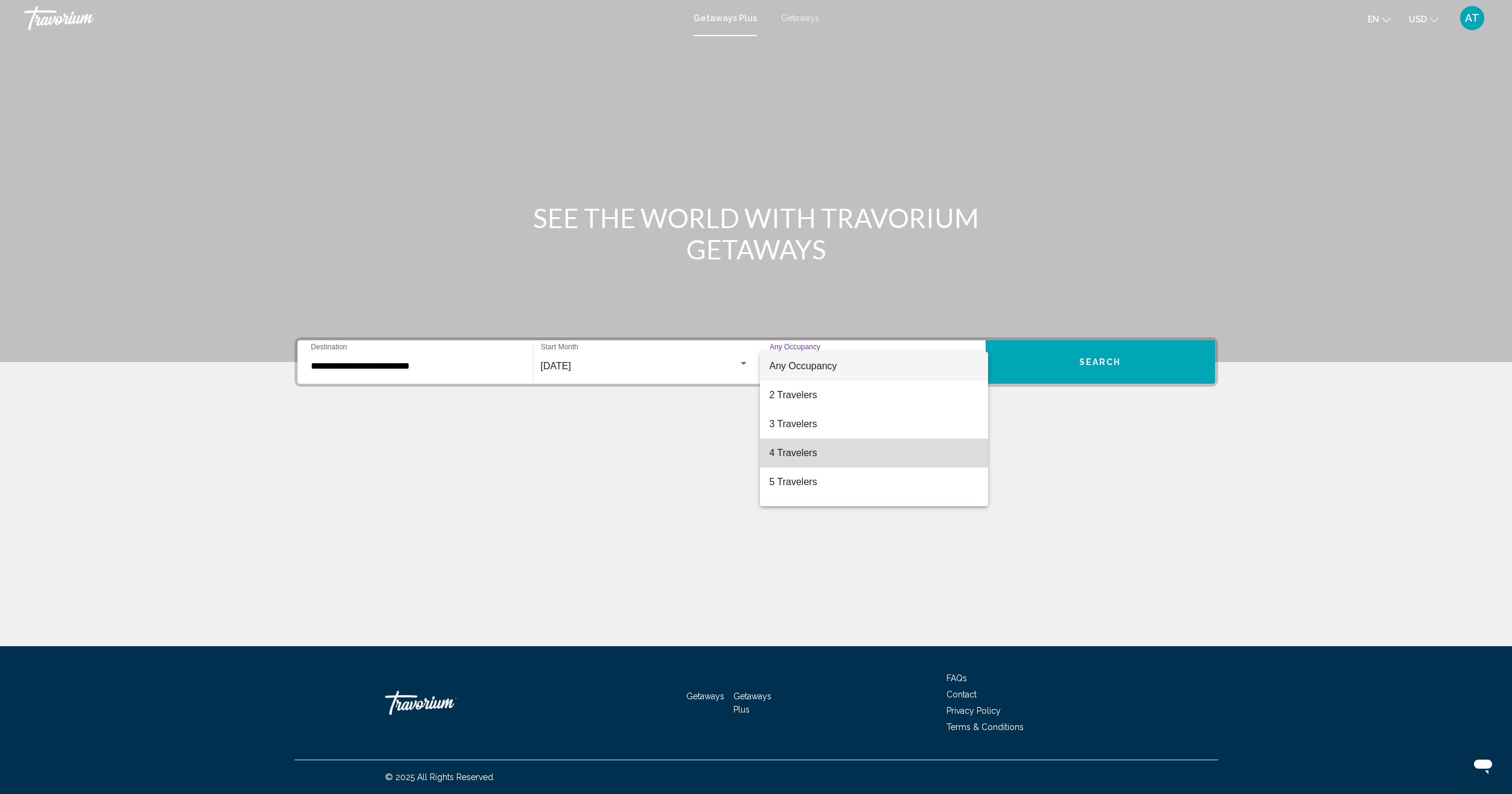
click at [905, 446] on span "4 Travelers" at bounding box center [874, 453] width 209 height 29
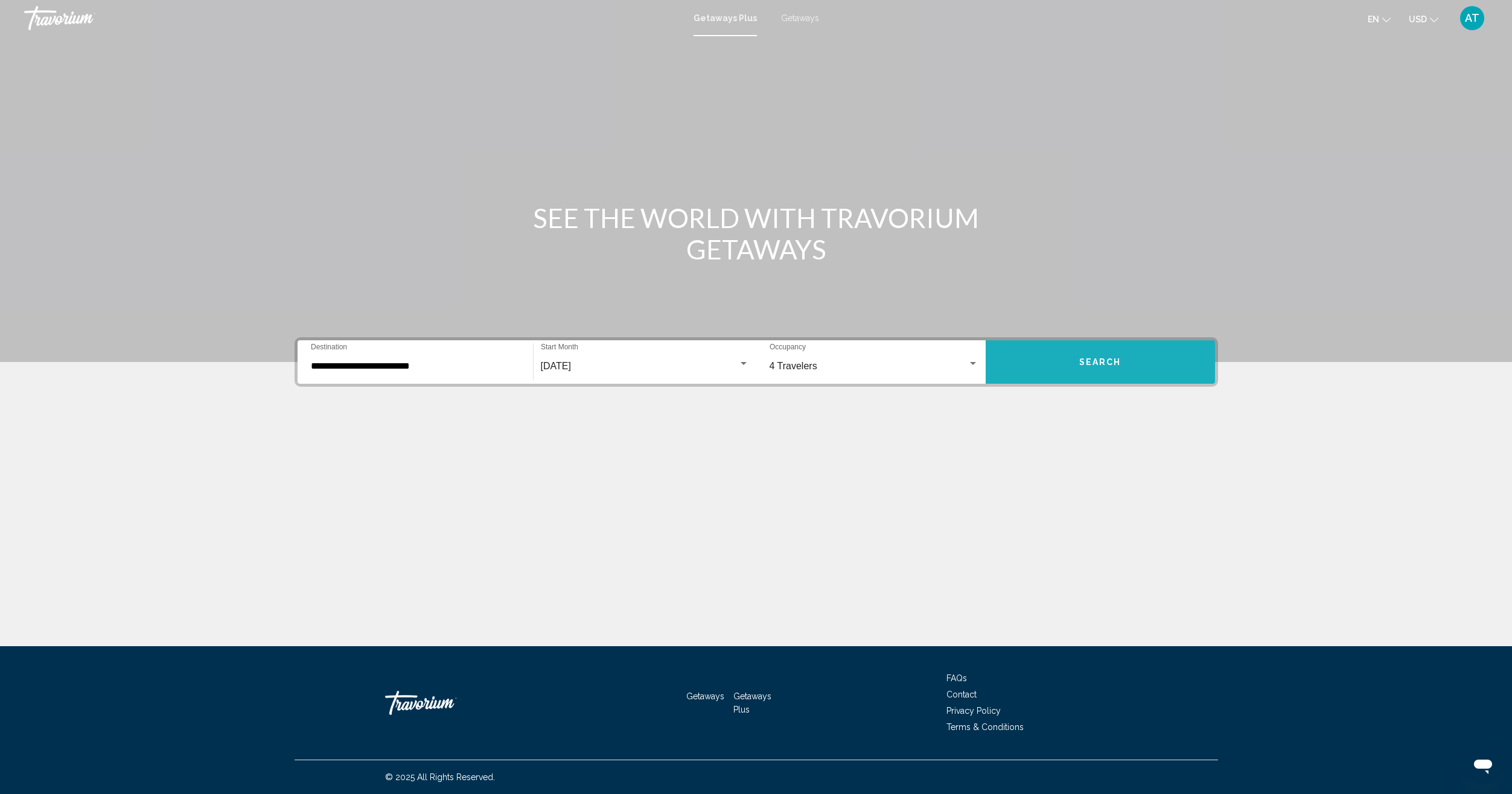
click at [1108, 377] on button "Search" at bounding box center [1100, 362] width 229 height 44
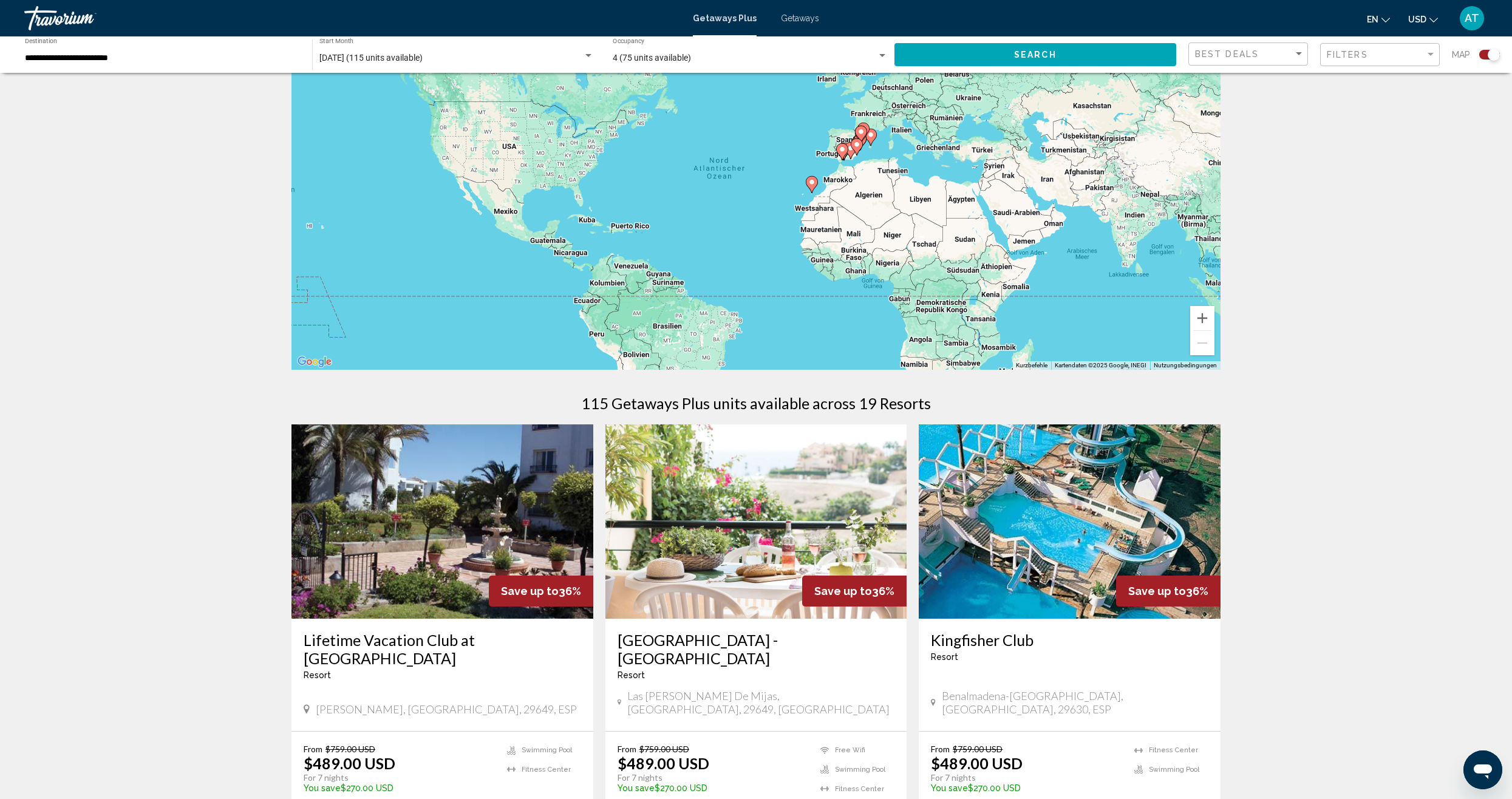
scroll to position [60, 0]
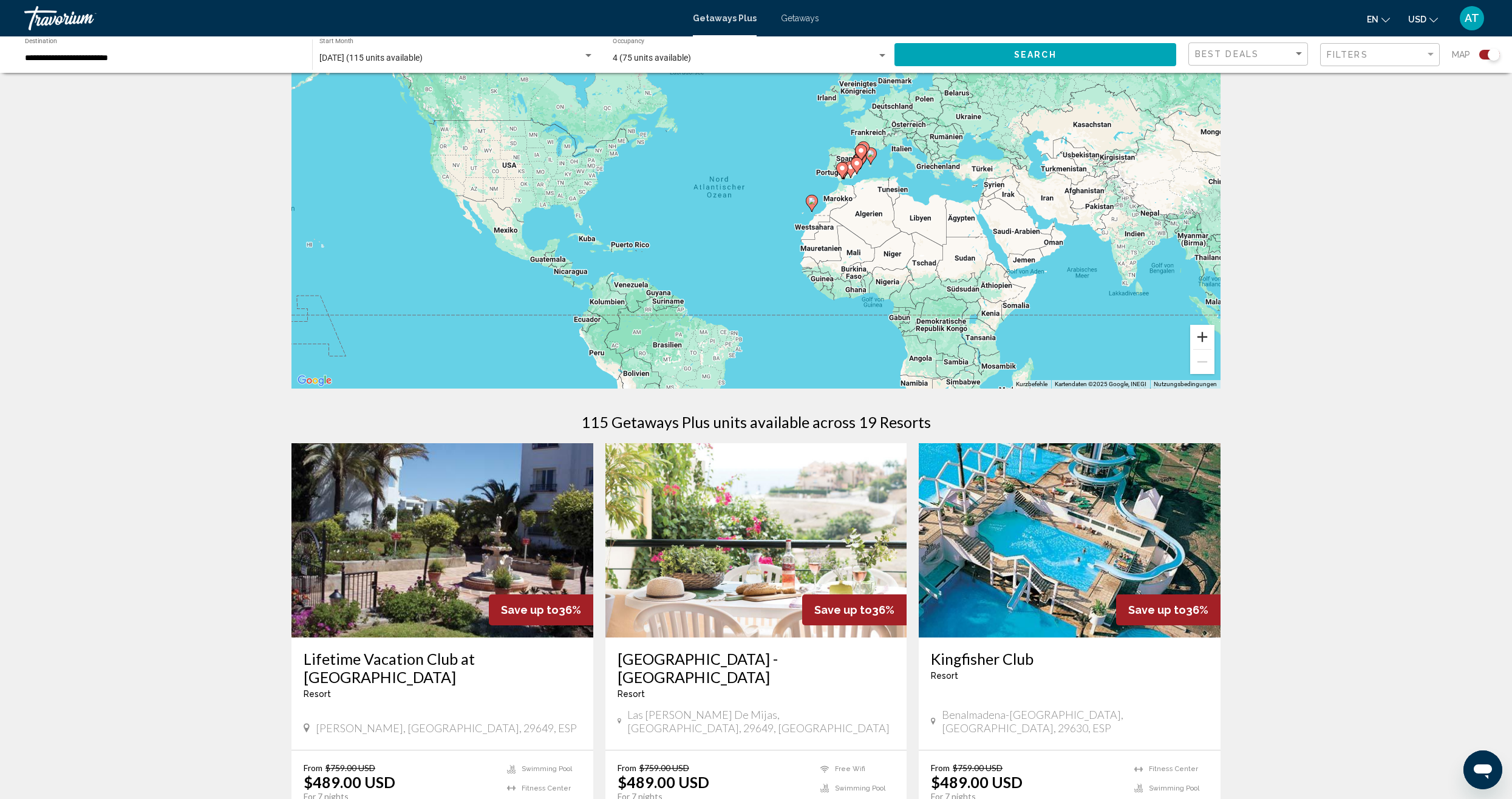
click at [1202, 333] on button "Vergrößern" at bounding box center [1202, 337] width 25 height 25
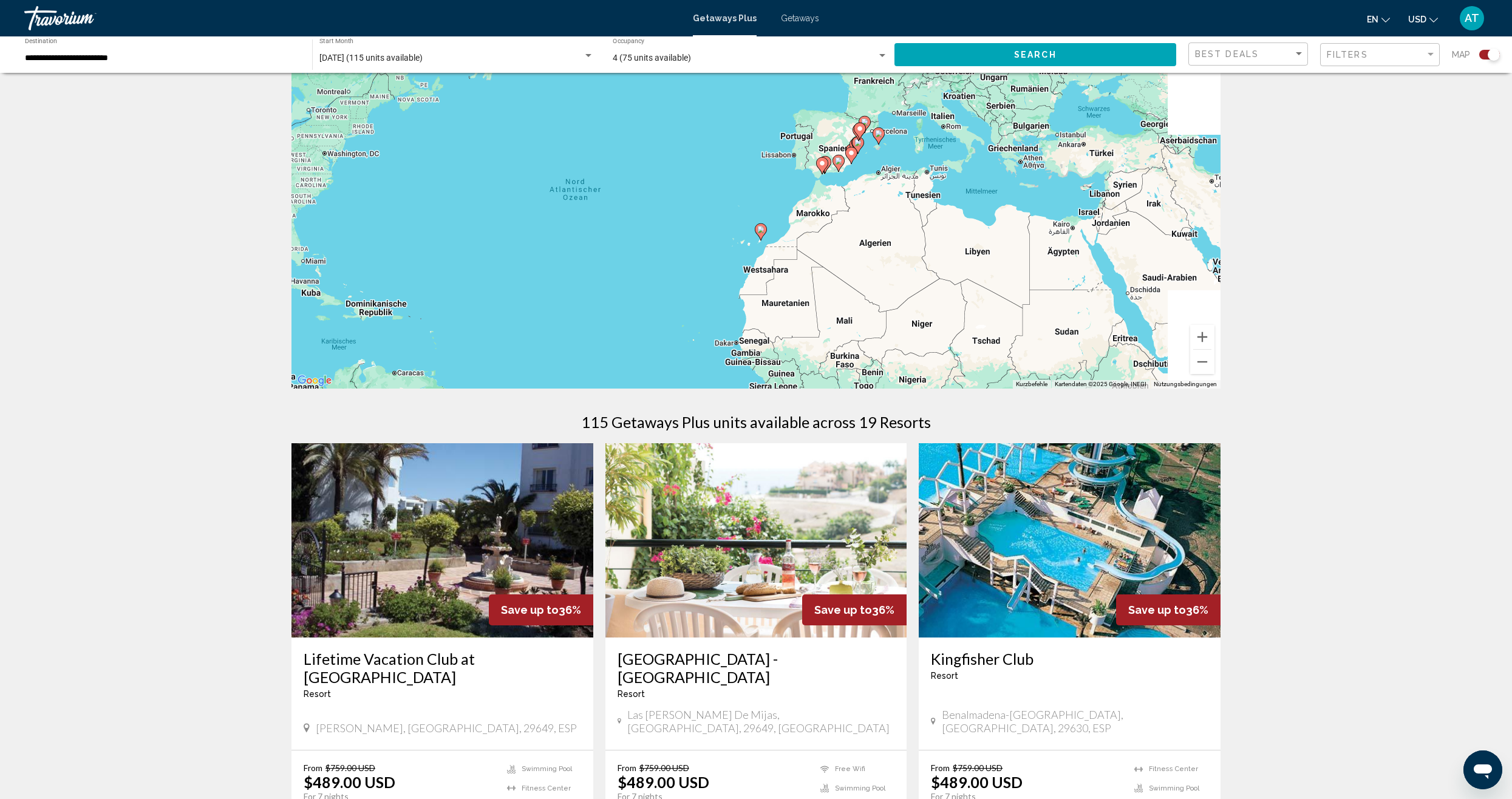
drag, startPoint x: 1108, startPoint y: 287, endPoint x: 969, endPoint y: 320, distance: 142.9
click at [969, 320] on div "Um den Modus zum Ziehen mit der Tastatur zu aktivieren, drückst du Alt + Eingab…" at bounding box center [756, 207] width 929 height 364
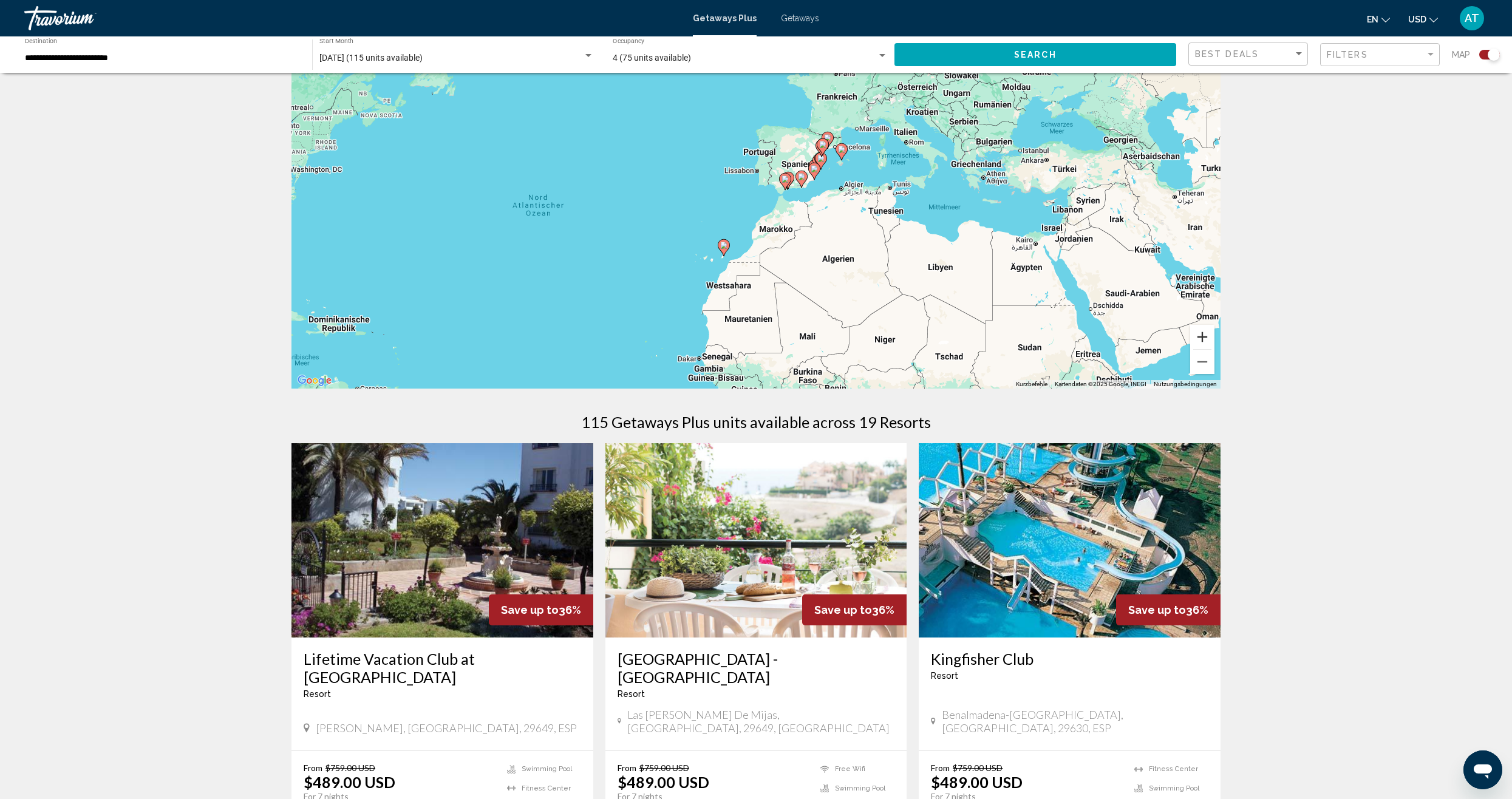
click at [1209, 341] on button "Vergrößern" at bounding box center [1202, 337] width 25 height 25
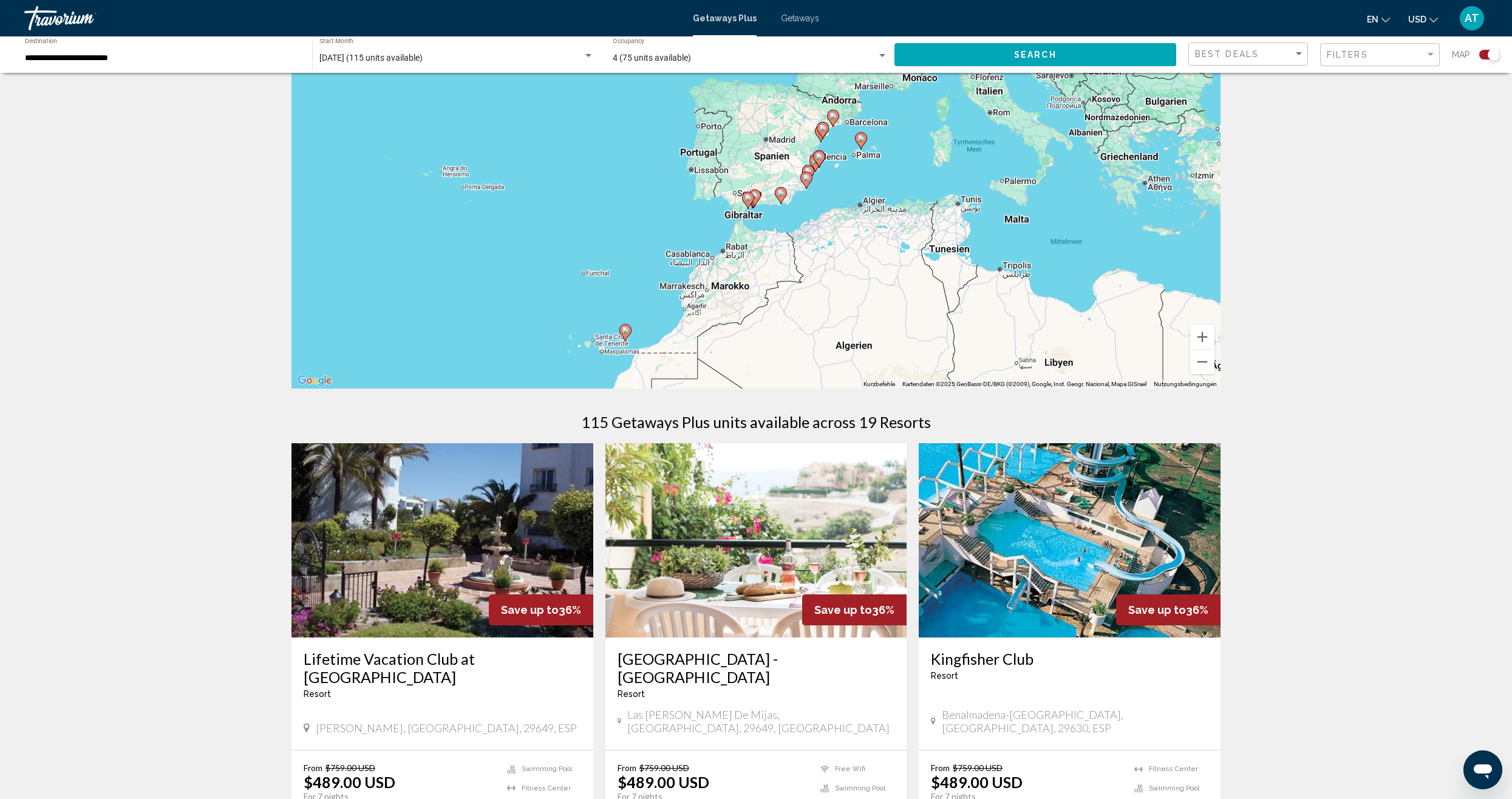
drag, startPoint x: 1058, startPoint y: 283, endPoint x: 997, endPoint y: 312, distance: 67.5
click at [998, 312] on div "Um den Modus zum Ziehen mit der Tastatur zu aktivieren, drückst du Alt + Eingab…" at bounding box center [756, 207] width 929 height 364
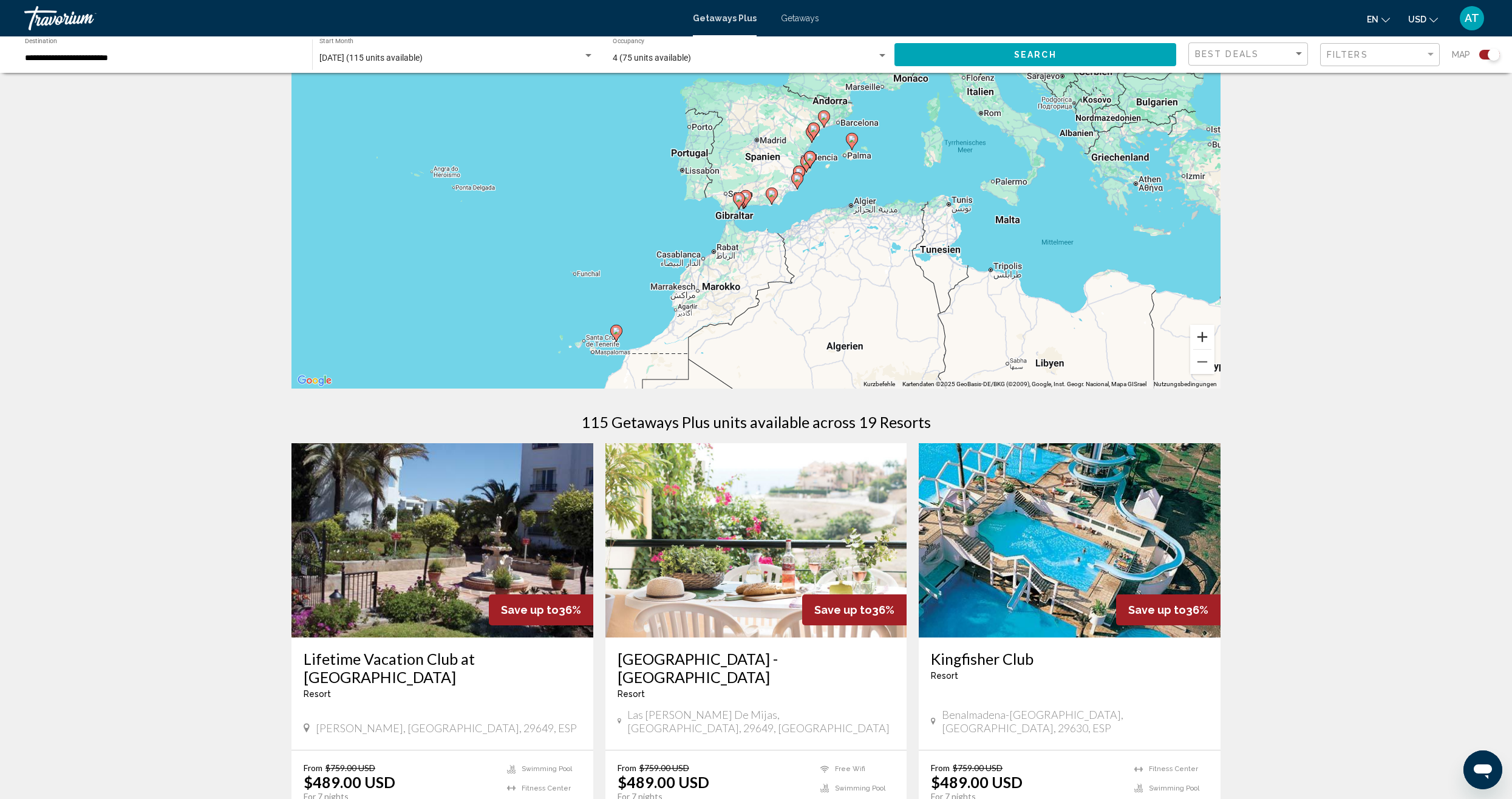
click at [1202, 336] on button "Vergrößern" at bounding box center [1202, 337] width 25 height 25
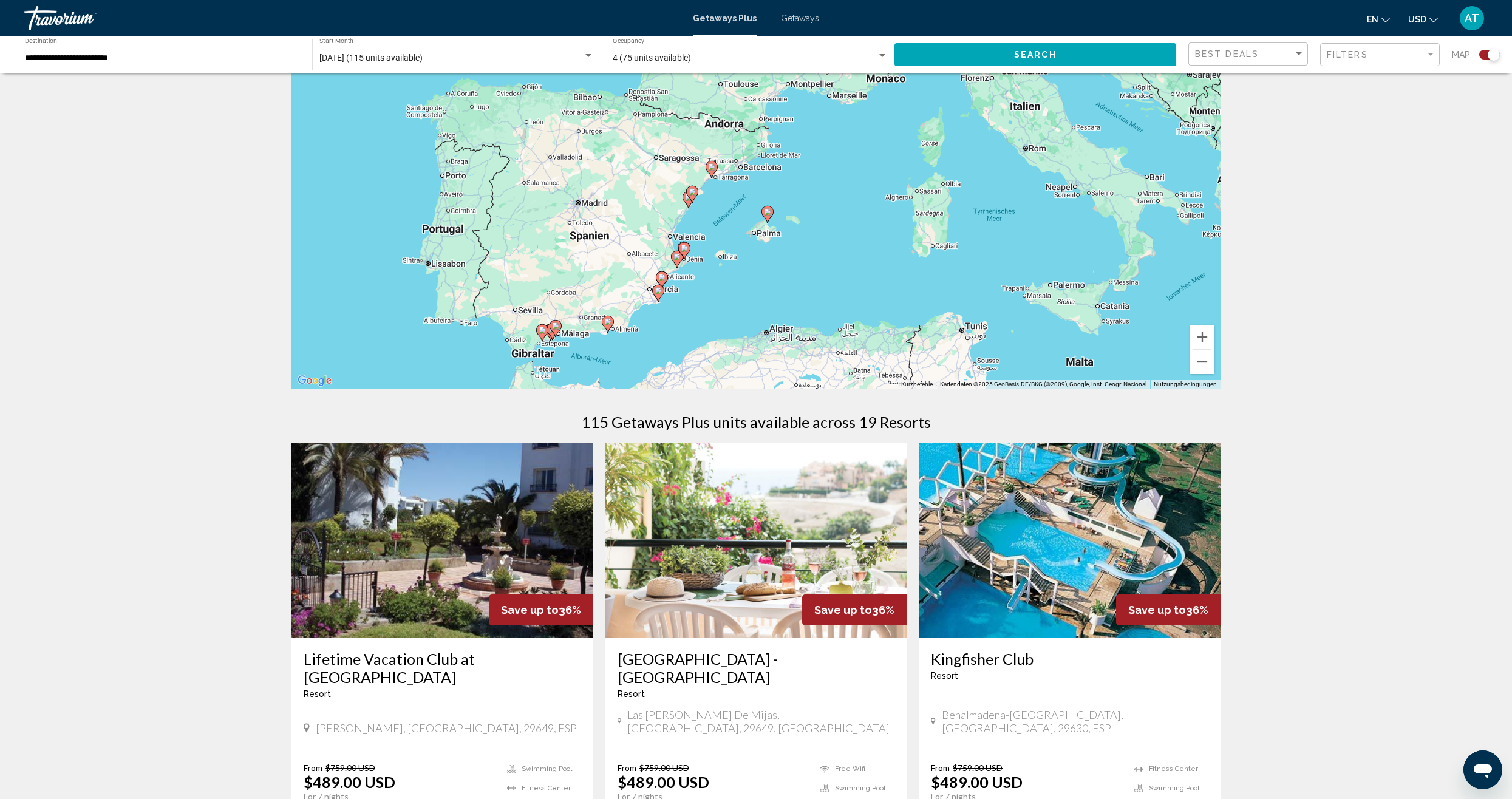
drag, startPoint x: 1076, startPoint y: 285, endPoint x: 902, endPoint y: 413, distance: 216.0
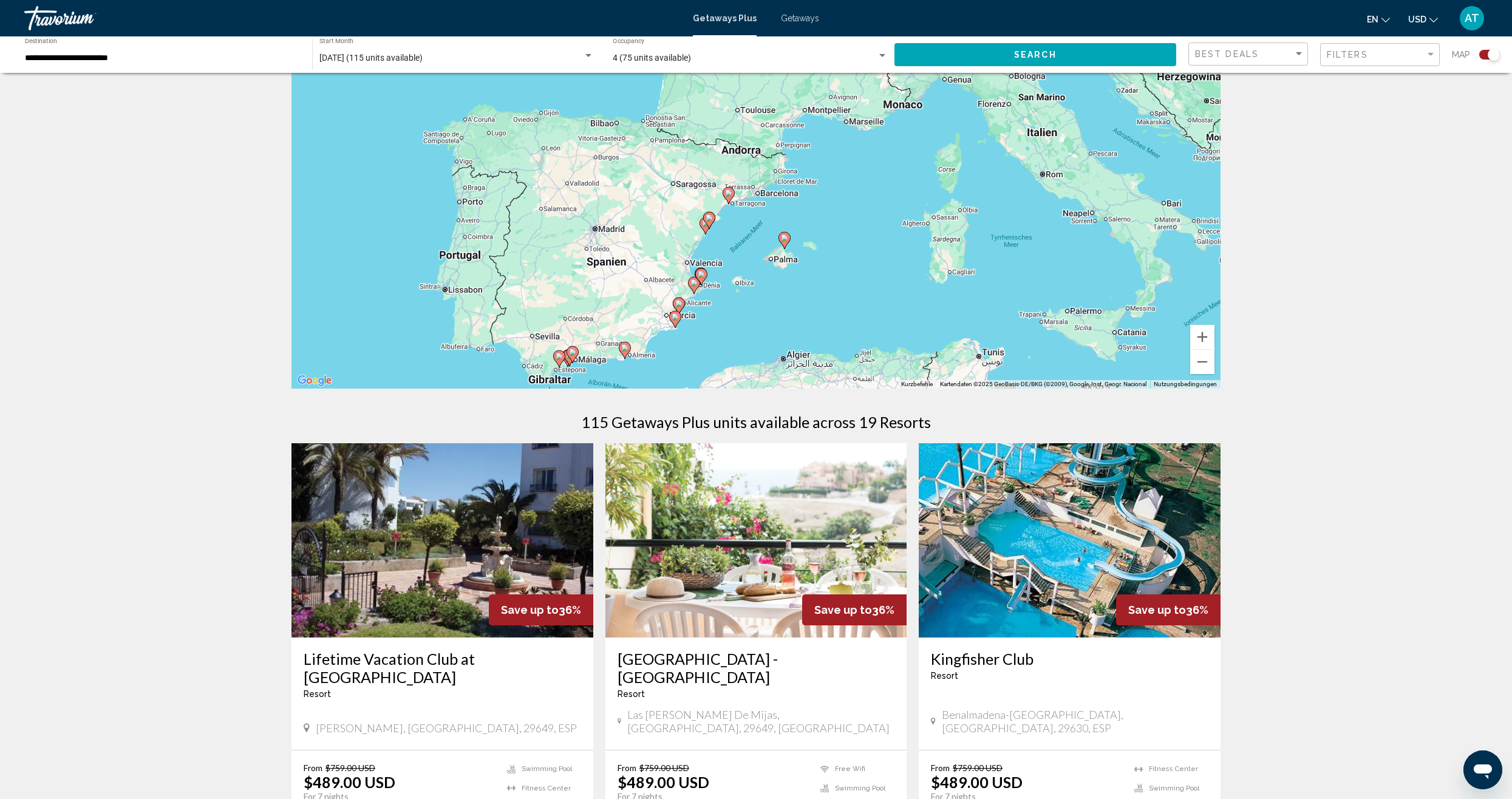
drag, startPoint x: 923, startPoint y: 261, endPoint x: 941, endPoint y: 290, distance: 34.1
click at [941, 290] on div "Um den Modus zum Ziehen mit der Tastatur zu aktivieren, drückst du Alt + Eingab…" at bounding box center [756, 207] width 929 height 364
click at [1204, 335] on button "Vergrößern" at bounding box center [1202, 337] width 25 height 25
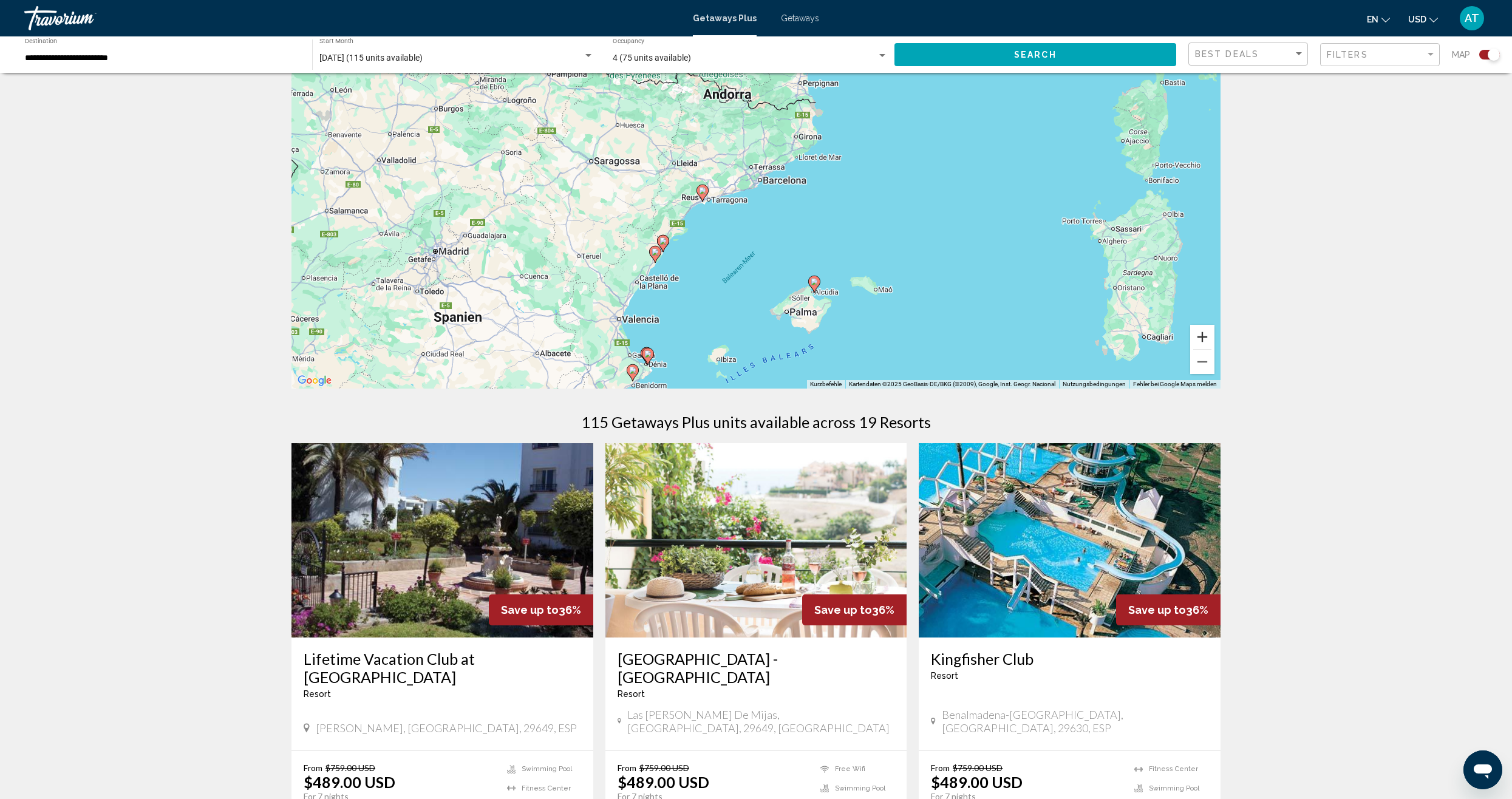
click at [1210, 341] on button "Vergrößern" at bounding box center [1202, 337] width 25 height 25
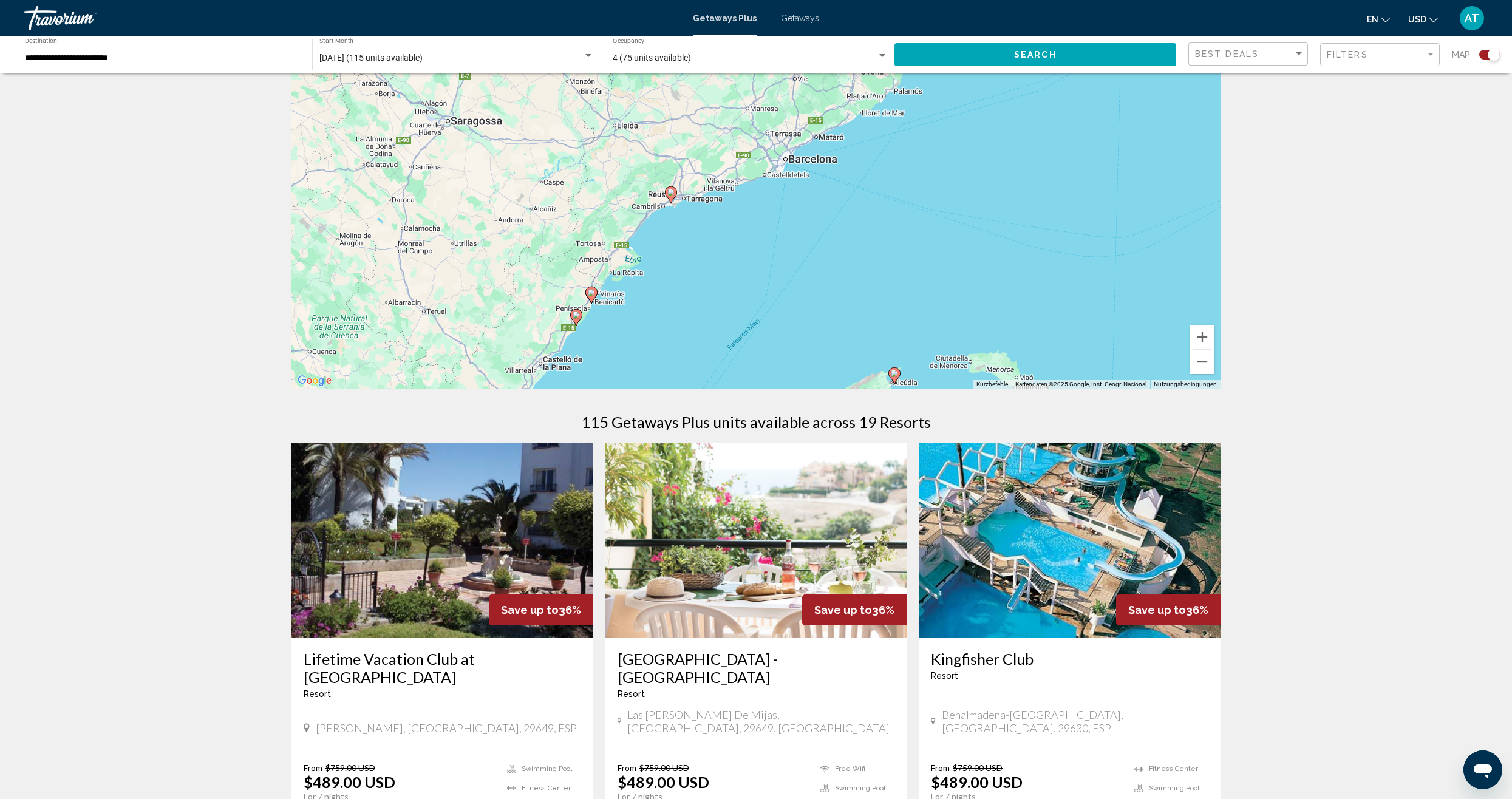
drag, startPoint x: 1038, startPoint y: 246, endPoint x: 1061, endPoint y: 248, distance: 23.1
click at [1061, 248] on div "Um den Modus zum Ziehen mit der Tastatur zu aktivieren, drückst du Alt + Eingab…" at bounding box center [756, 207] width 929 height 364
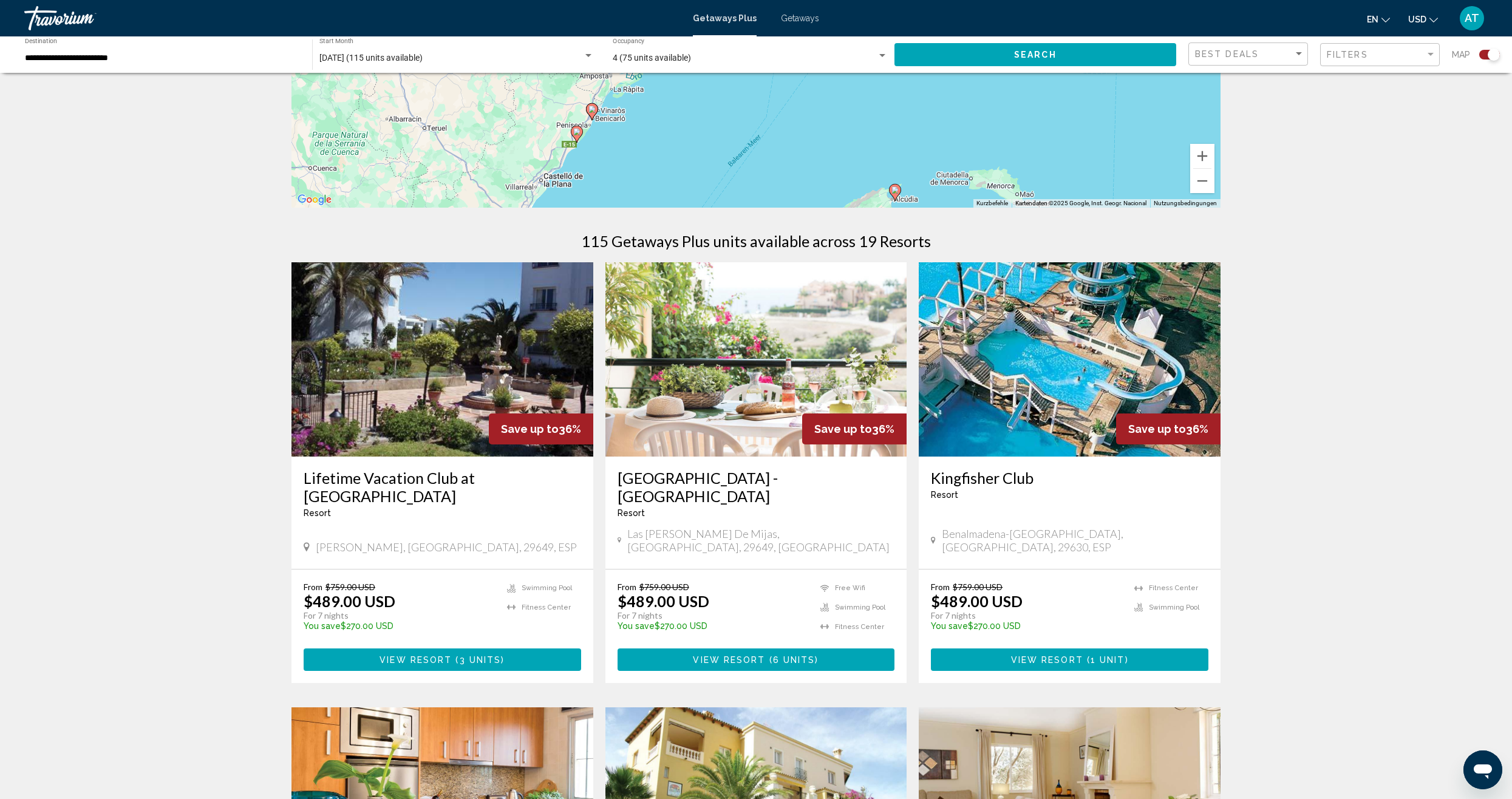
scroll to position [364, 0]
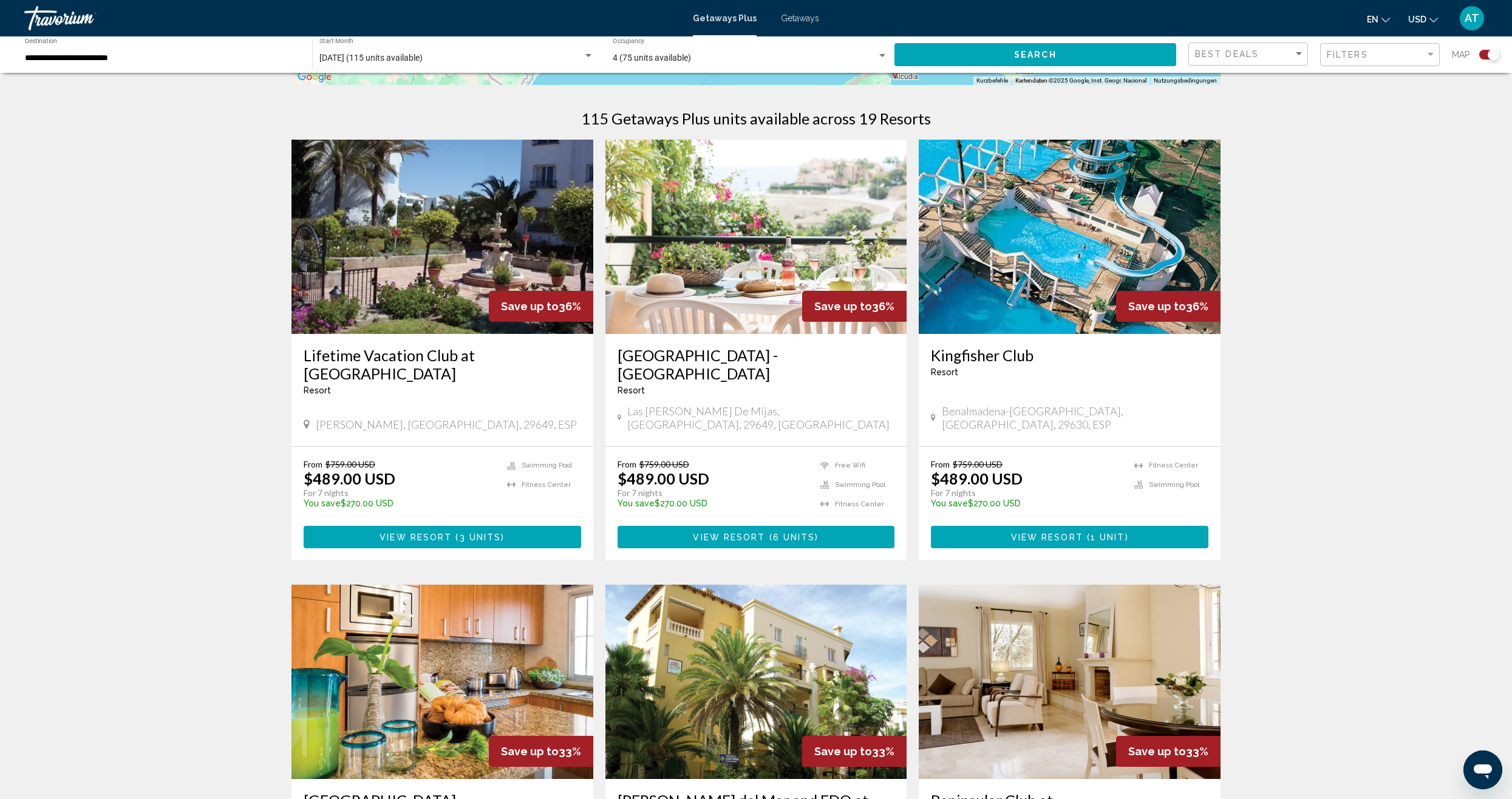
click at [470, 533] on span "3 units" at bounding box center [480, 538] width 42 height 10
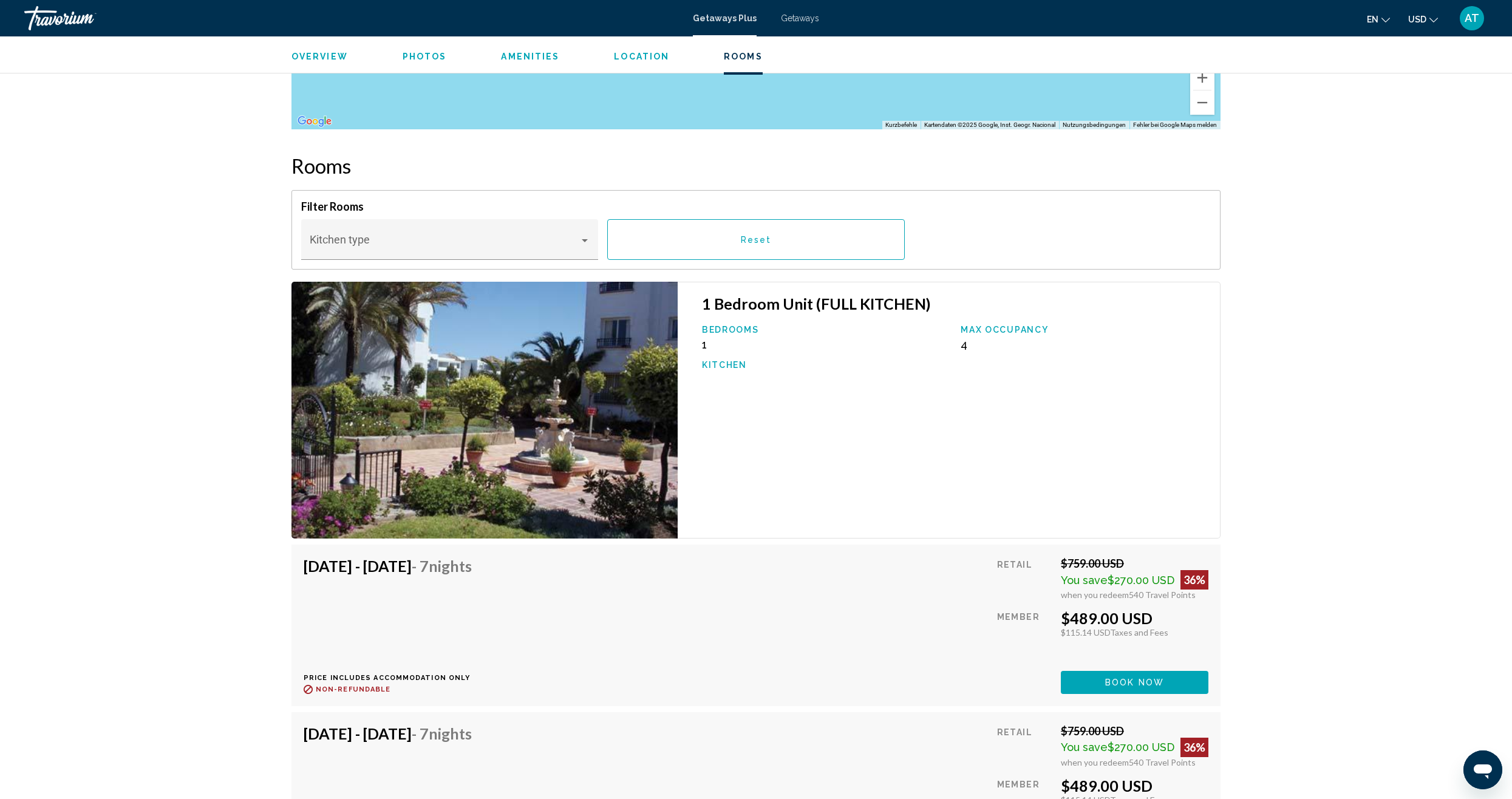
scroll to position [1761, 0]
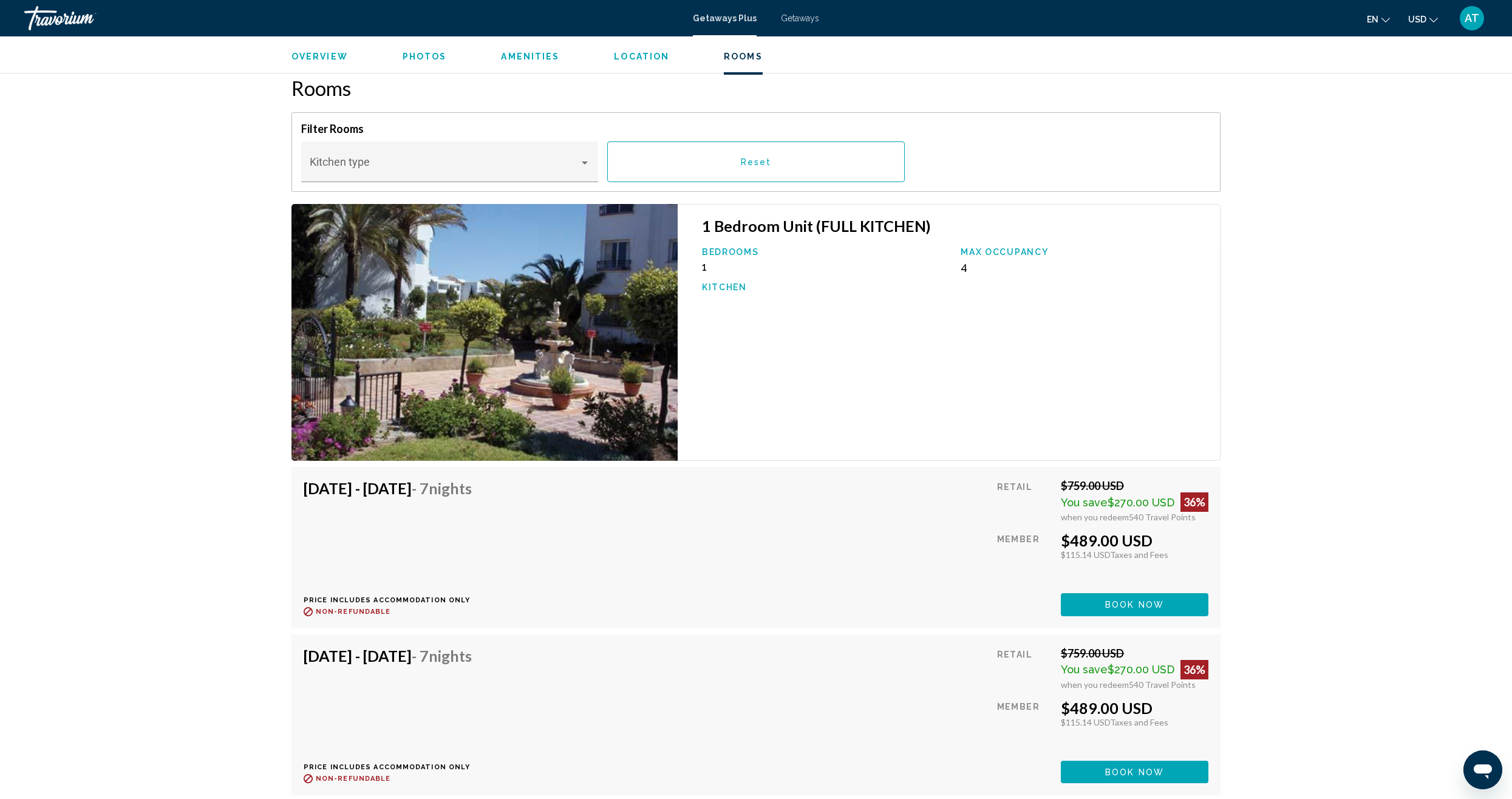
click at [1104, 586] on div "Retail $759.00 USD You save $270.00 USD 36% when you redeem 540 Travel Points M…" at bounding box center [1102, 547] width 212 height 136
click at [1105, 600] on span "Book now" at bounding box center [1135, 605] width 59 height 10
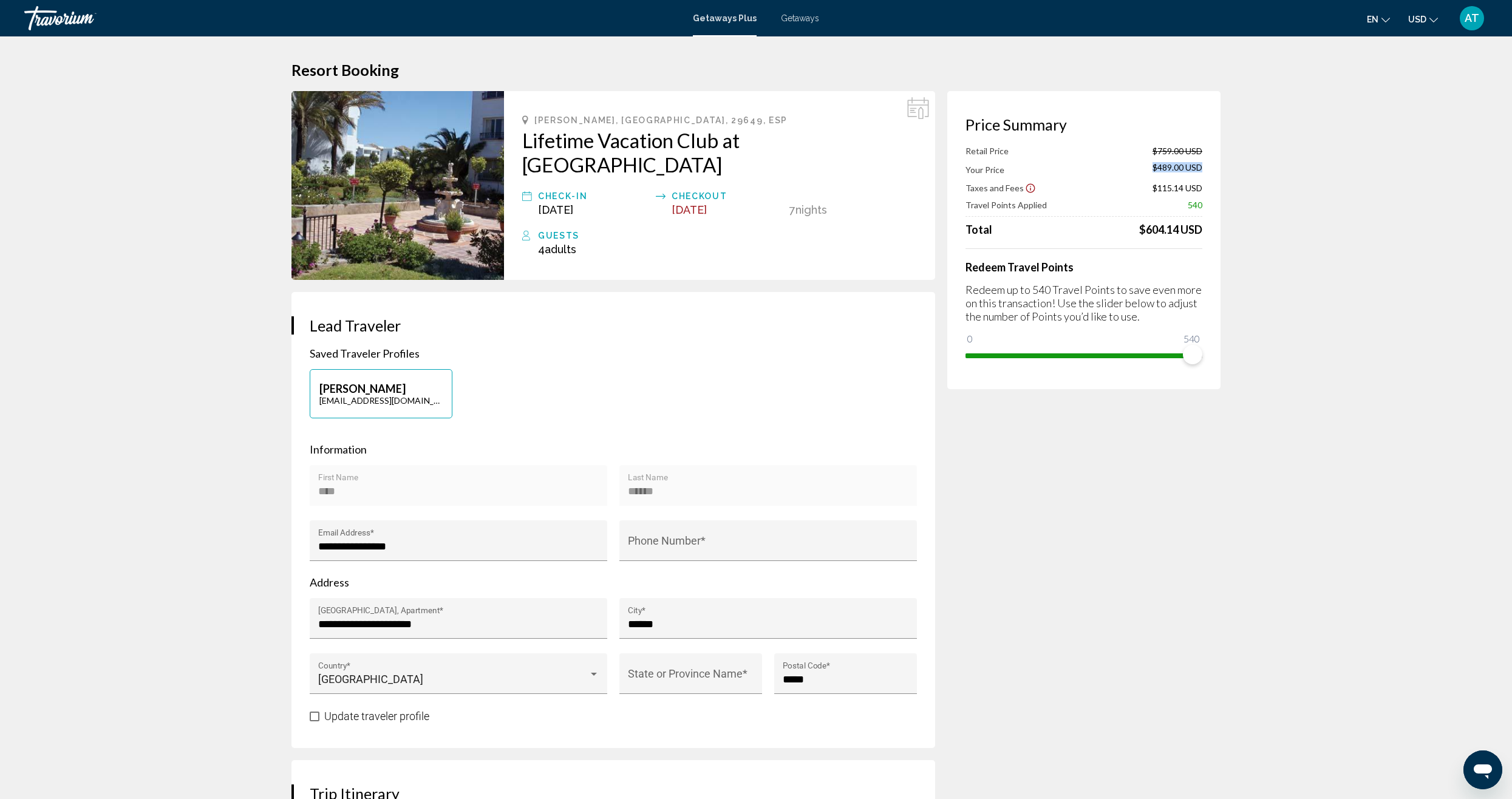
drag, startPoint x: 1153, startPoint y: 172, endPoint x: 1202, endPoint y: 167, distance: 49.3
click at [1202, 167] on span "$489.00 USD" at bounding box center [1177, 168] width 50 height 13
drag, startPoint x: 1157, startPoint y: 191, endPoint x: 1201, endPoint y: 194, distance: 44.1
click at [1201, 194] on div "Retail Price $759.00 USD Your Price $489.00 USD Taxes and Fees $115.14 USD Trav…" at bounding box center [1084, 190] width 237 height 91
drag, startPoint x: 1201, startPoint y: 194, endPoint x: 1284, endPoint y: 283, distance: 121.7
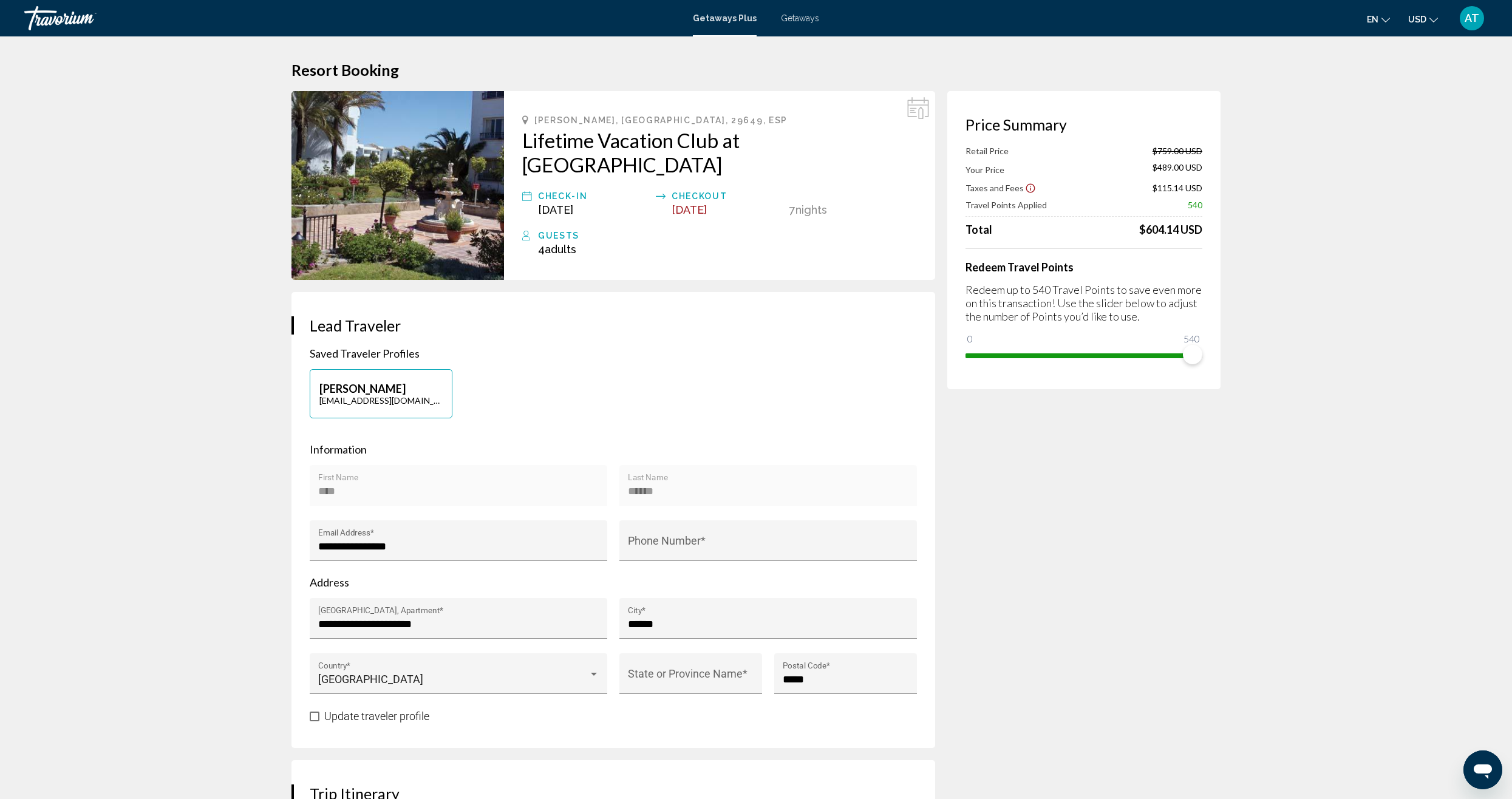
drag, startPoint x: 1158, startPoint y: 170, endPoint x: 1175, endPoint y: 169, distance: 17.0
click at [1175, 169] on span "$489.00 USD" at bounding box center [1177, 168] width 50 height 13
drag, startPoint x: 1175, startPoint y: 169, endPoint x: 1187, endPoint y: 190, distance: 24.2
click at [1187, 190] on span "$115.14 USD" at bounding box center [1177, 188] width 50 height 11
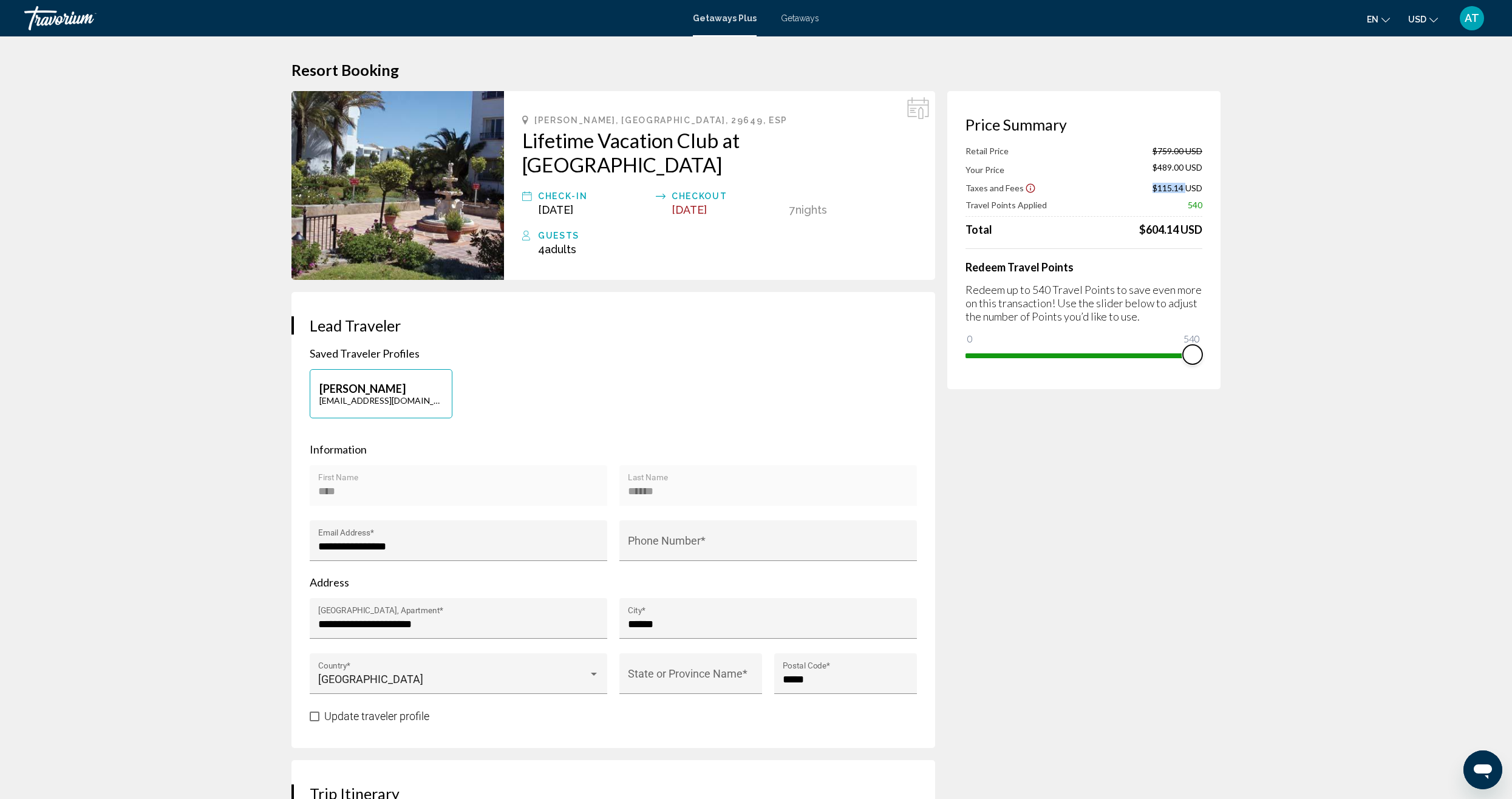
drag, startPoint x: 1189, startPoint y: 354, endPoint x: 1244, endPoint y: 354, distance: 55.0
